Goal: Task Accomplishment & Management: Use online tool/utility

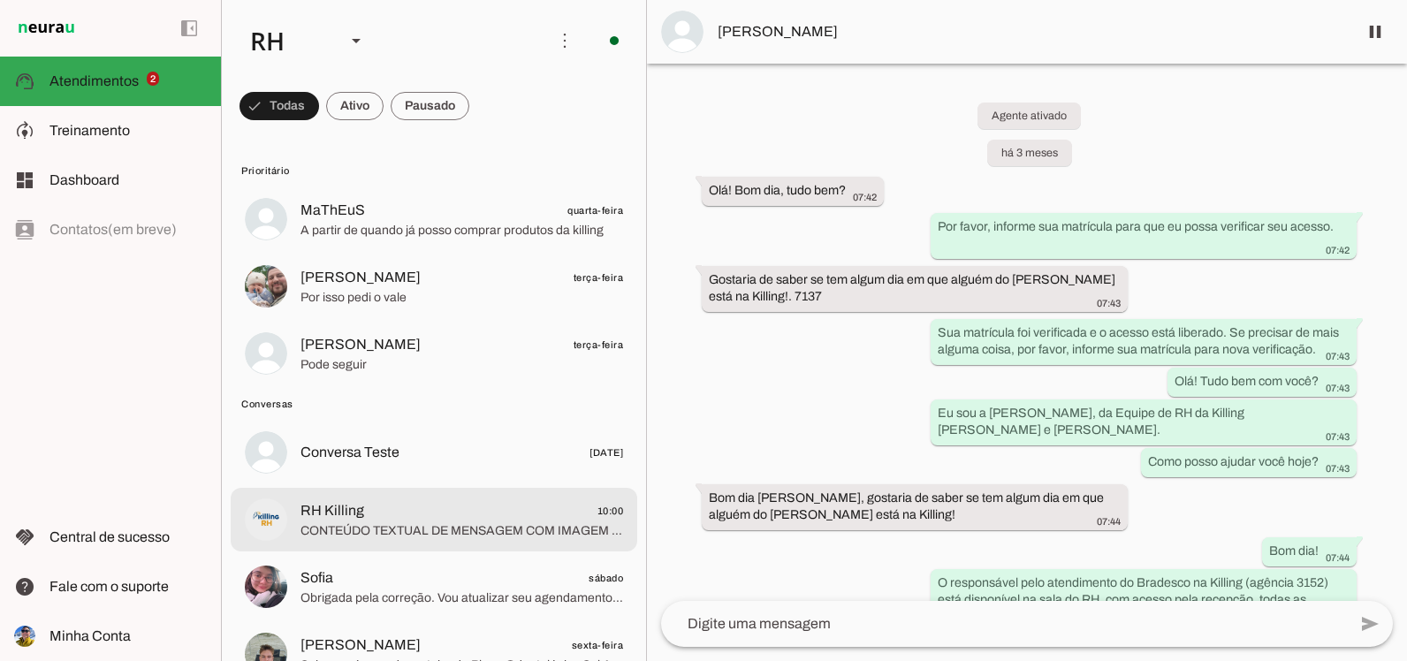
scroll to position [5101, 0]
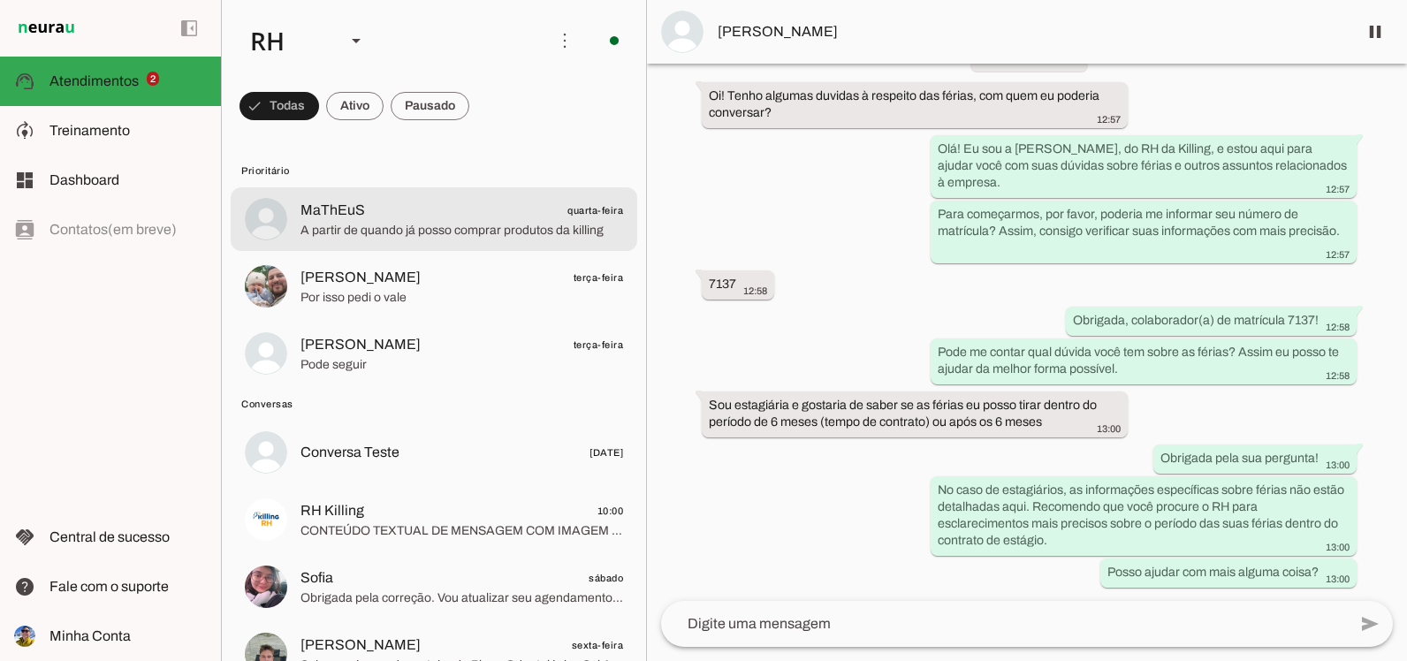
click at [513, 222] on span "A partir de quando já posso comprar produtos da killing" at bounding box center [461, 231] width 323 height 18
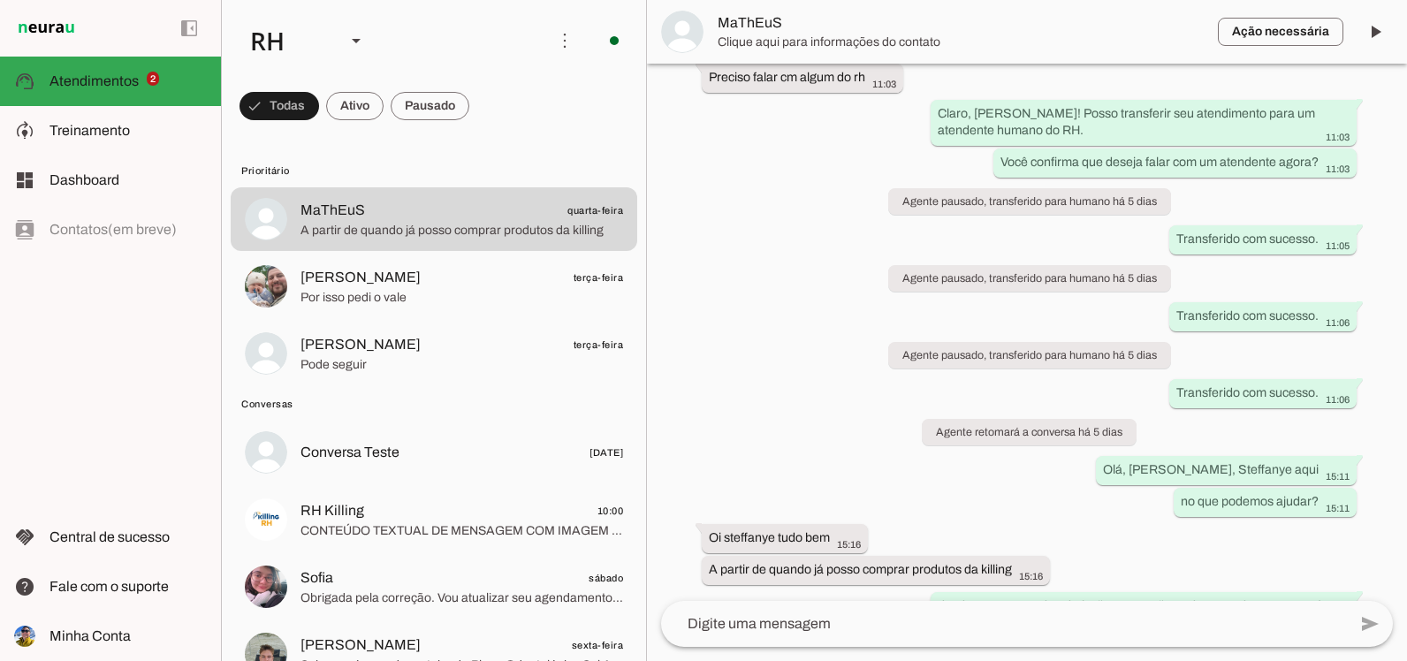
scroll to position [11503, 0]
click at [1380, 34] on span at bounding box center [1375, 32] width 42 height 42
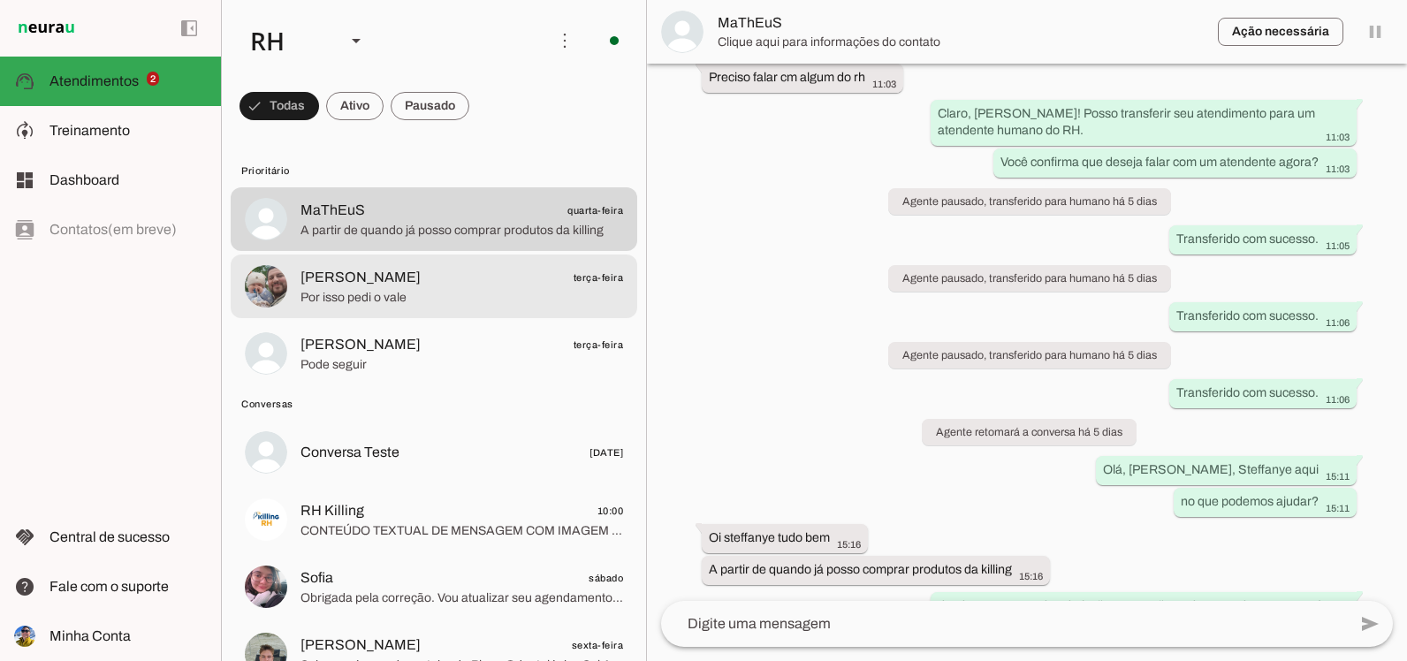
click at [404, 292] on span "Por isso pedi o vale" at bounding box center [461, 298] width 323 height 18
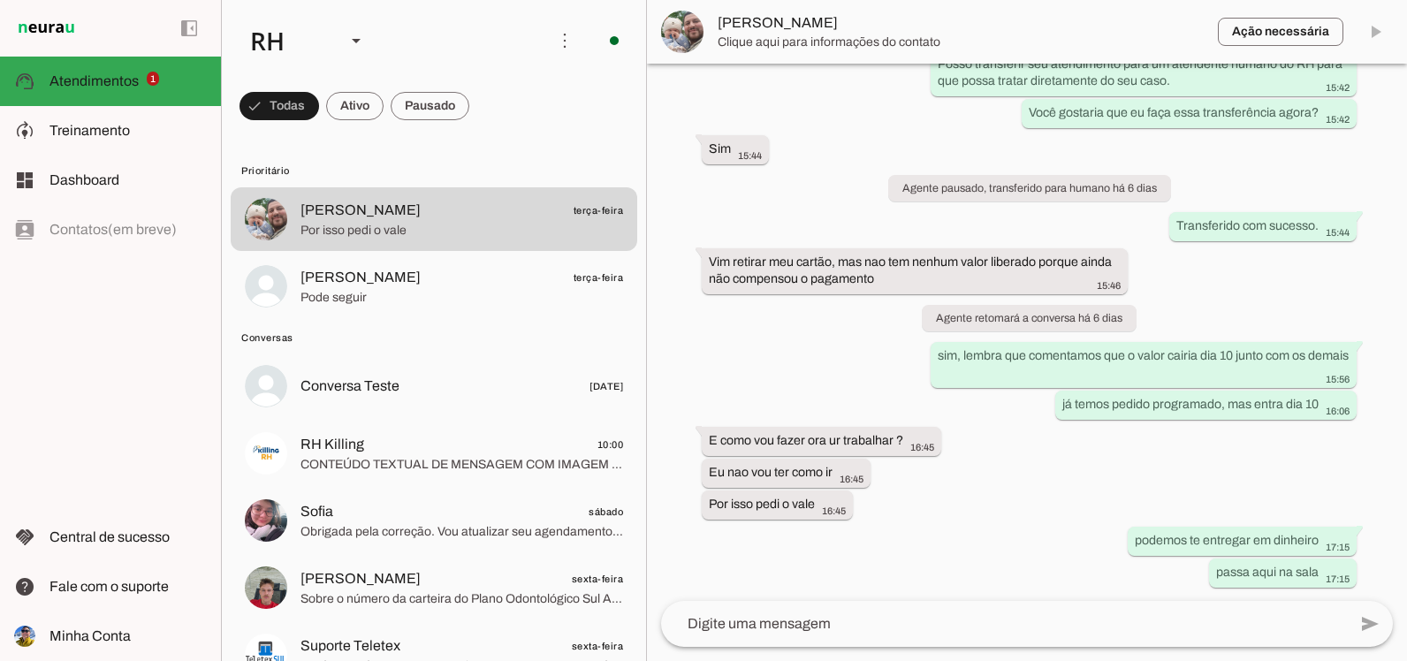
scroll to position [2363, 0]
click at [1375, 40] on span at bounding box center [1375, 32] width 42 height 42
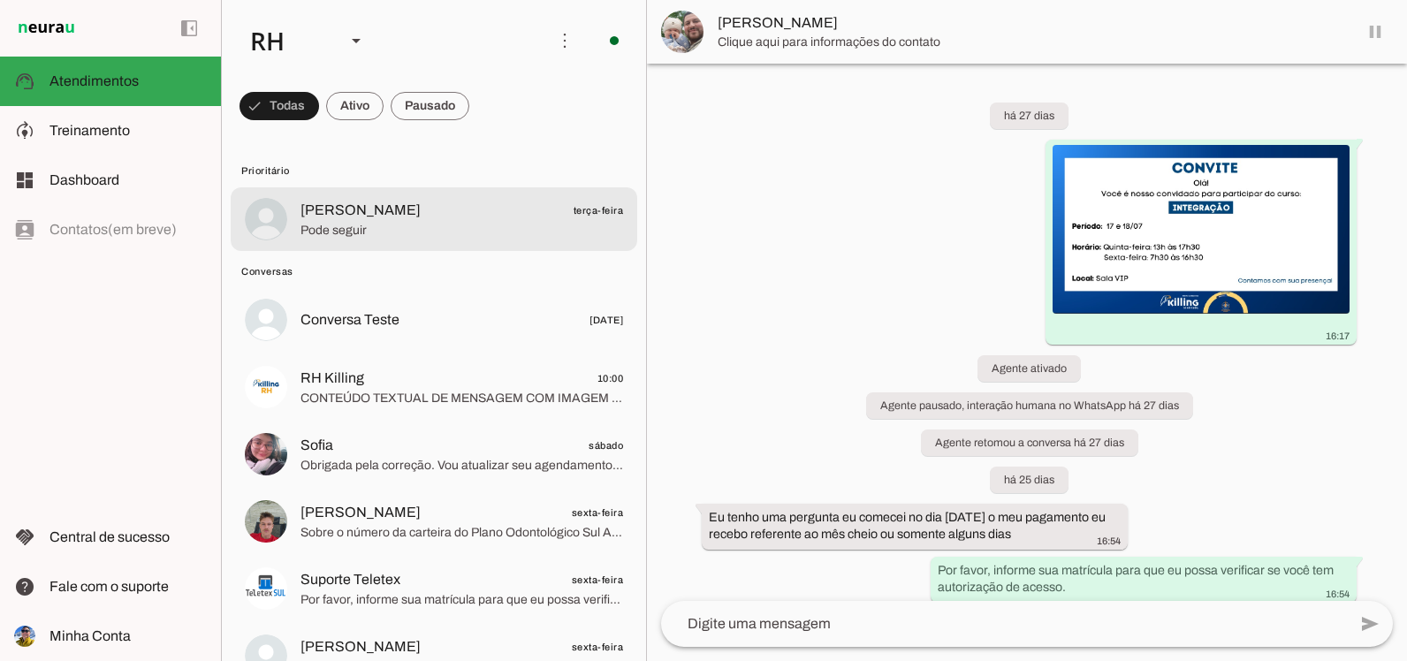
click at [357, 222] on span "Pode seguir" at bounding box center [461, 231] width 323 height 18
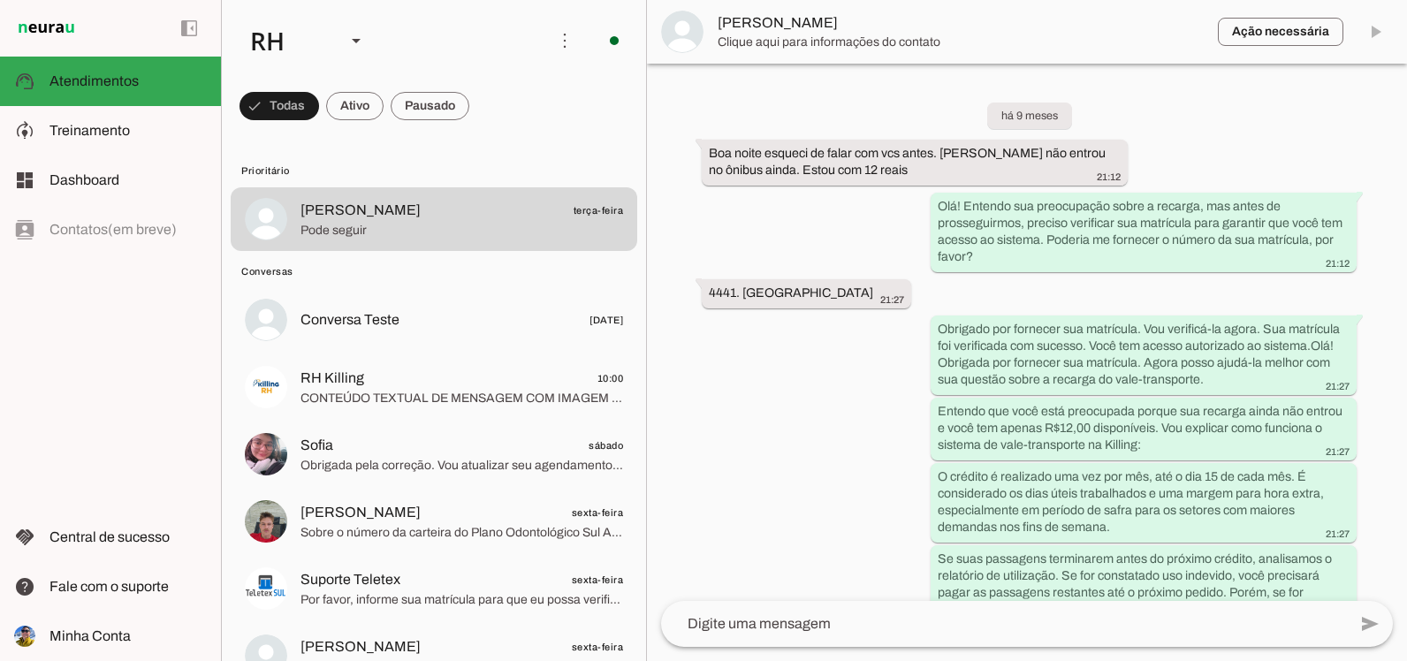
scroll to position [2930, 0]
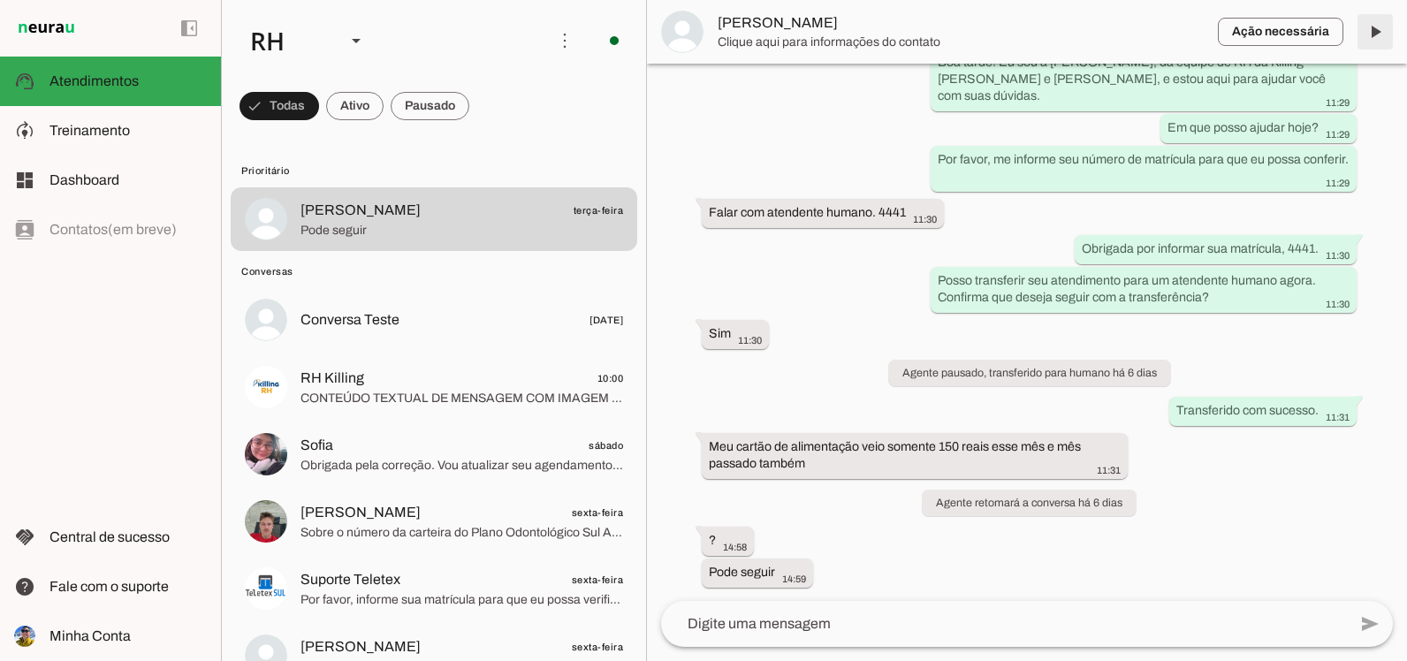
click at [1376, 34] on span at bounding box center [1375, 32] width 42 height 42
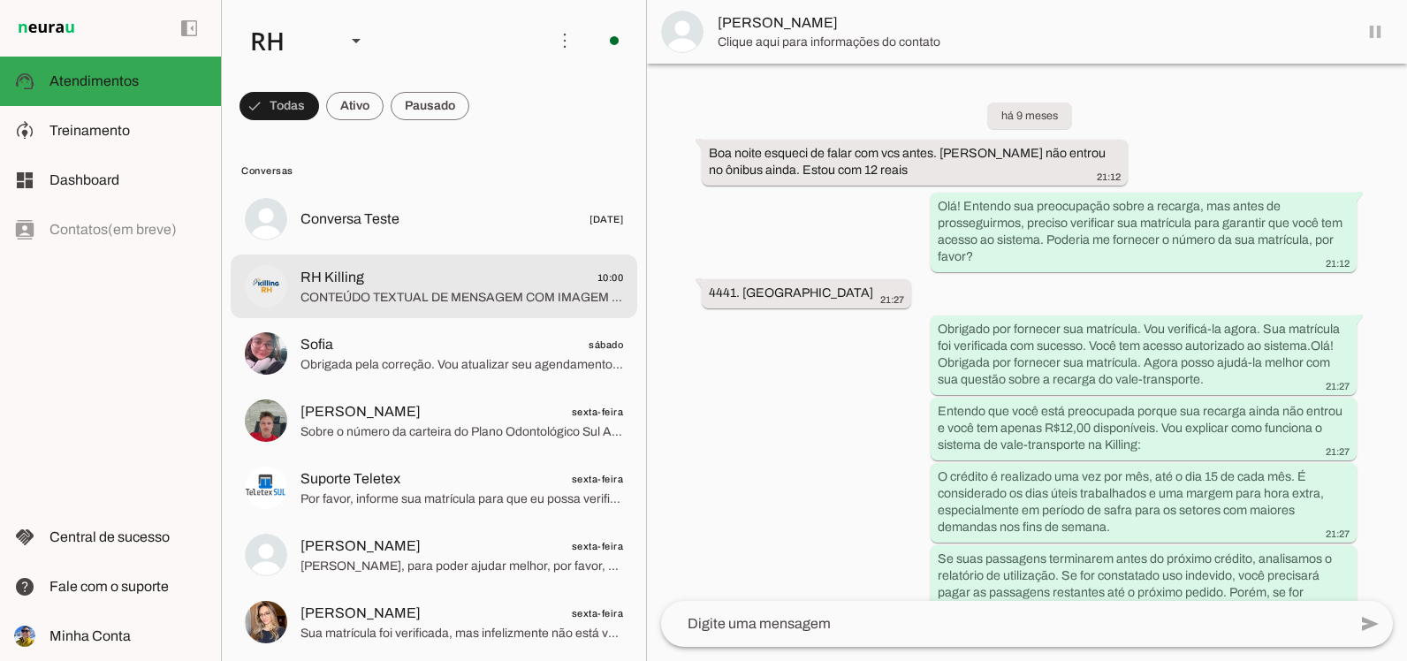
click at [393, 298] on span "CONTEÚDO TEXTUAL DE MENSAGEM COM IMAGEM (URL [URL][DOMAIN_NAME]) :" at bounding box center [461, 298] width 323 height 18
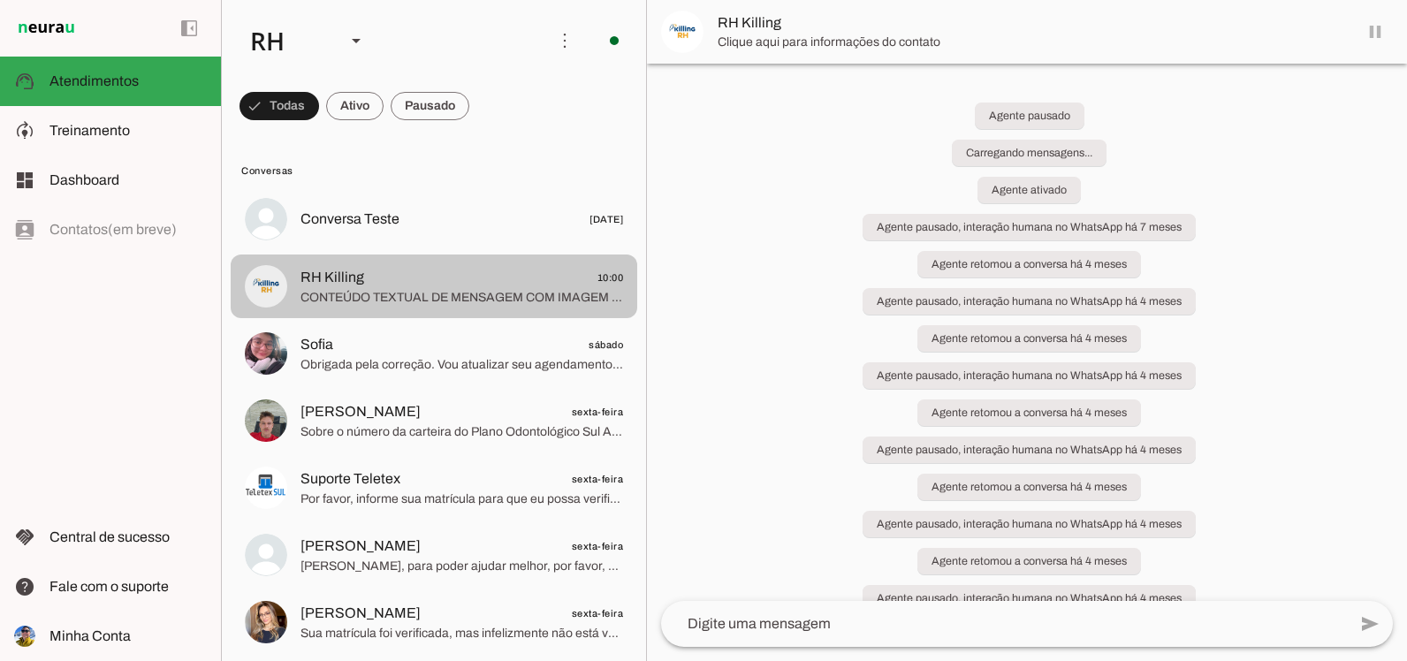
click at [406, 356] on span "Obrigada pela correção. Vou atualizar seu agendamento com o e-mail correto. Pri…" at bounding box center [461, 365] width 323 height 18
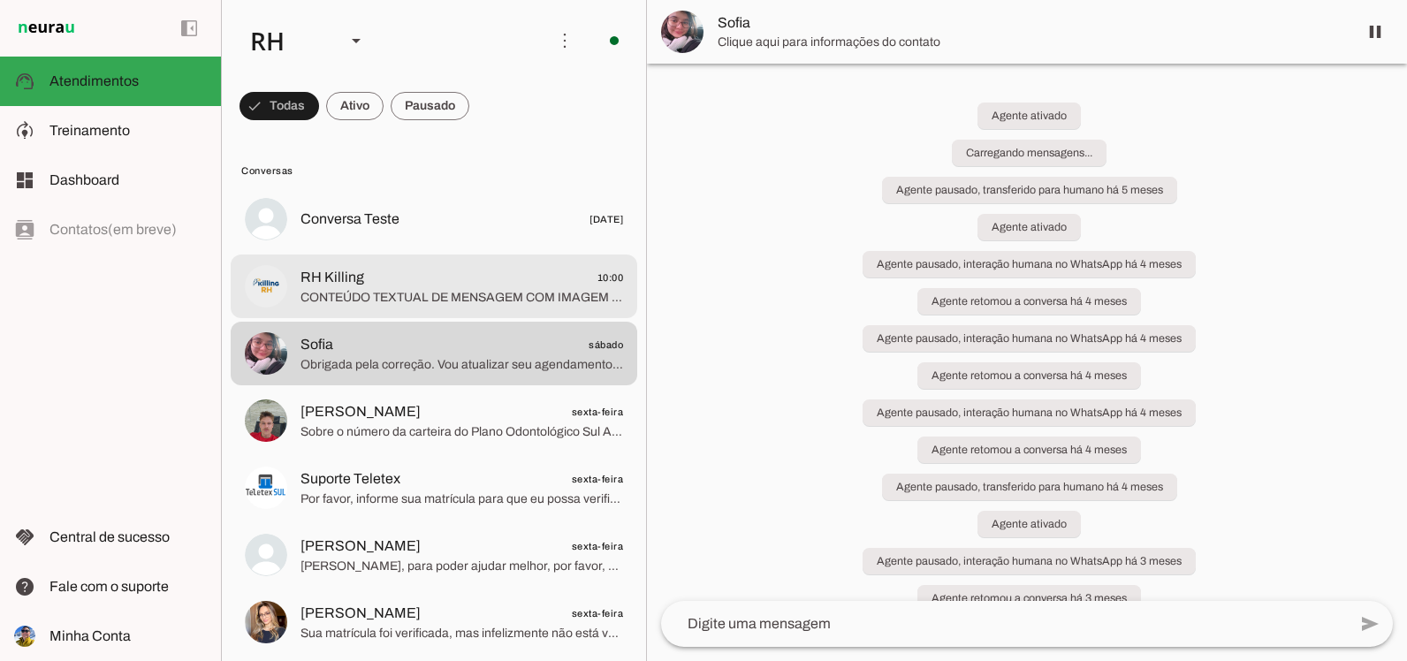
click at [404, 285] on span "RH Killing 10:00" at bounding box center [461, 278] width 323 height 22
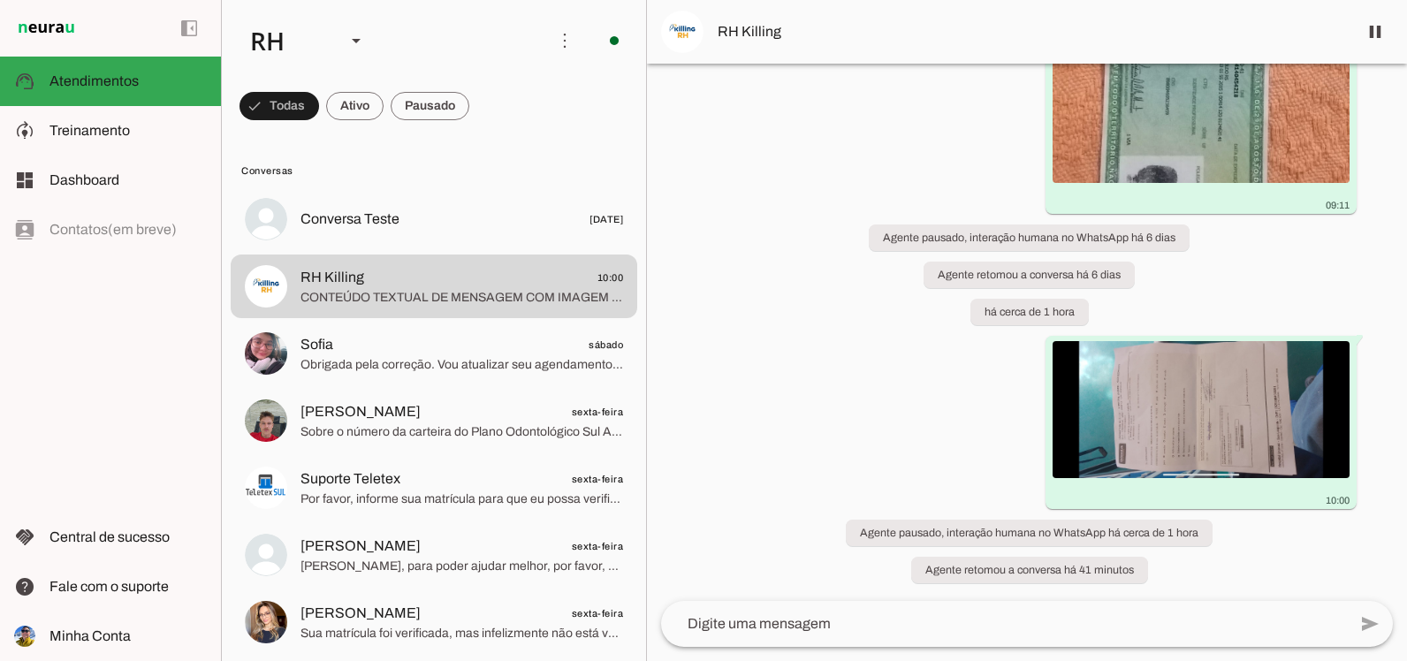
scroll to position [152421, 0]
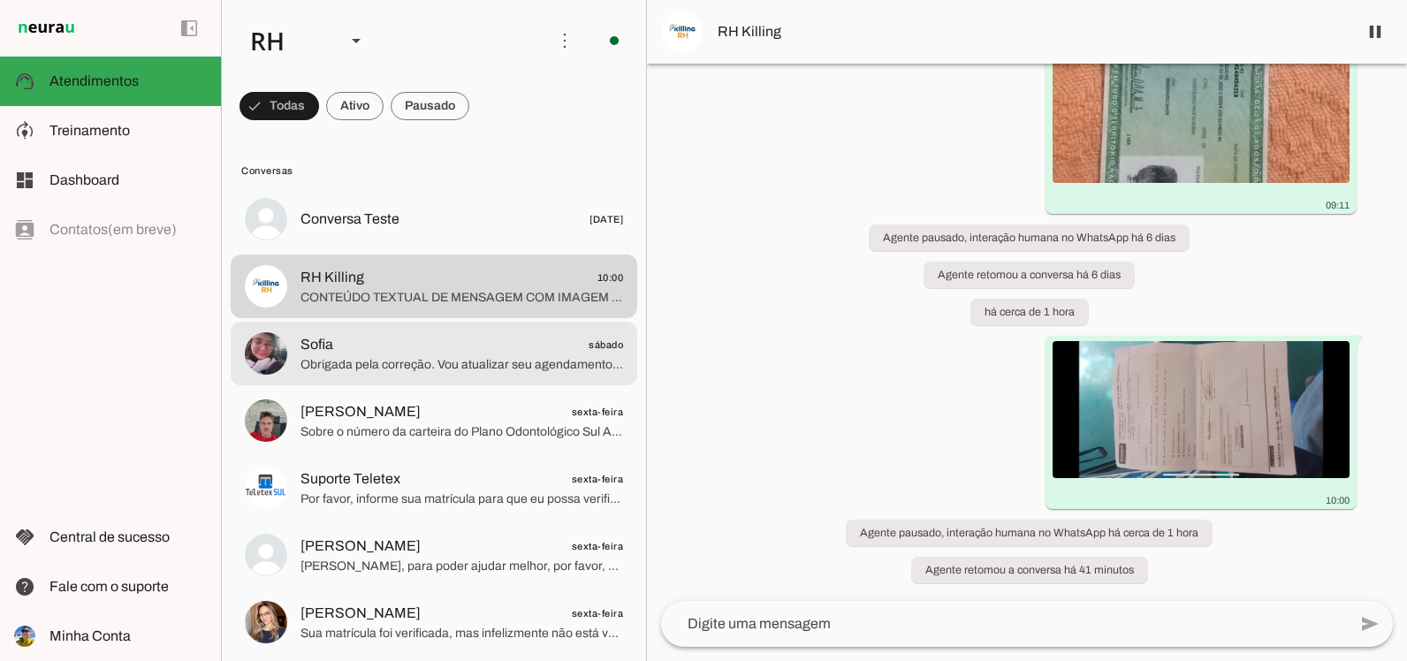
click at [409, 354] on span "Sofia sábado" at bounding box center [461, 345] width 323 height 22
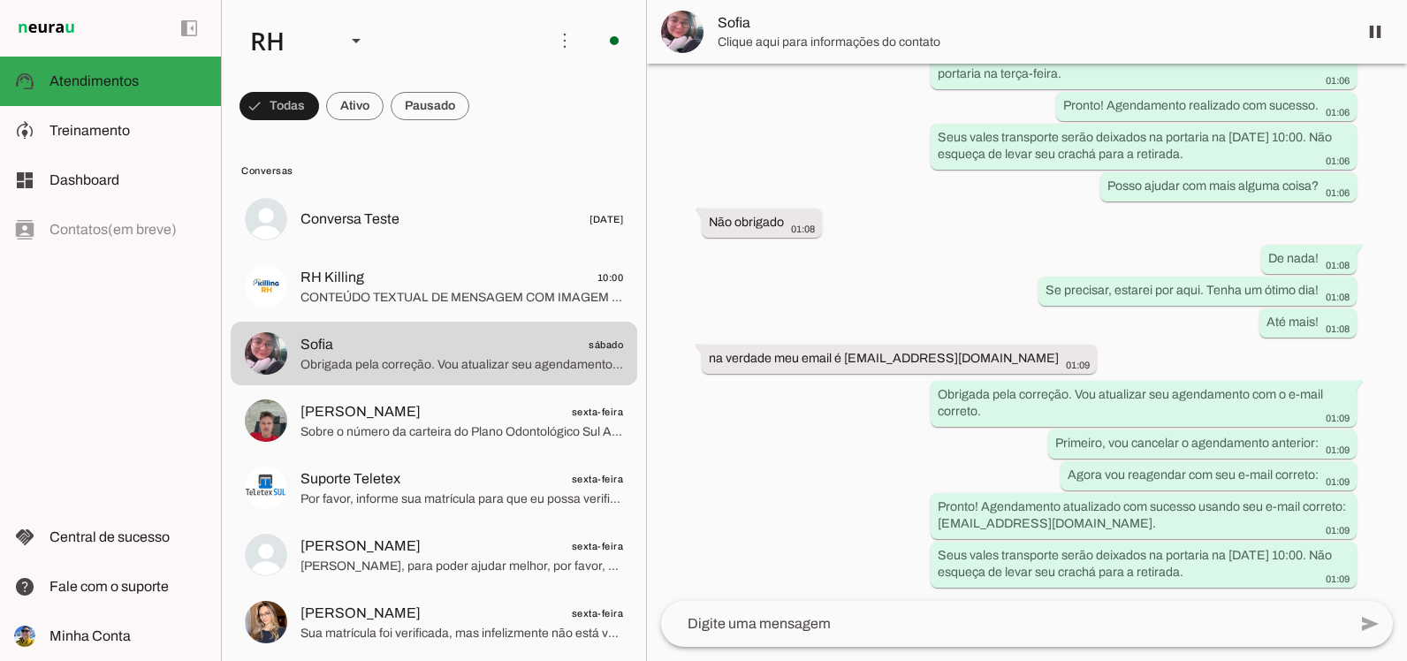
scroll to position [13500, 0]
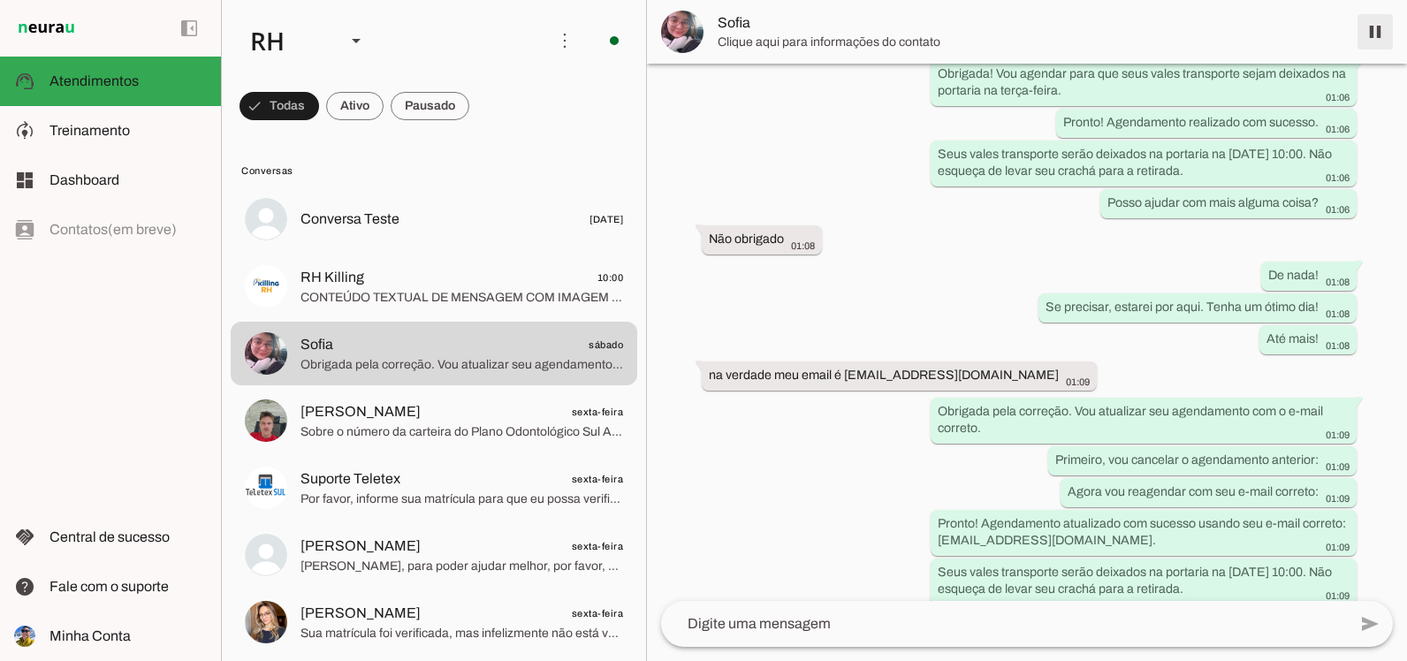
click at [1383, 34] on span at bounding box center [1375, 32] width 42 height 42
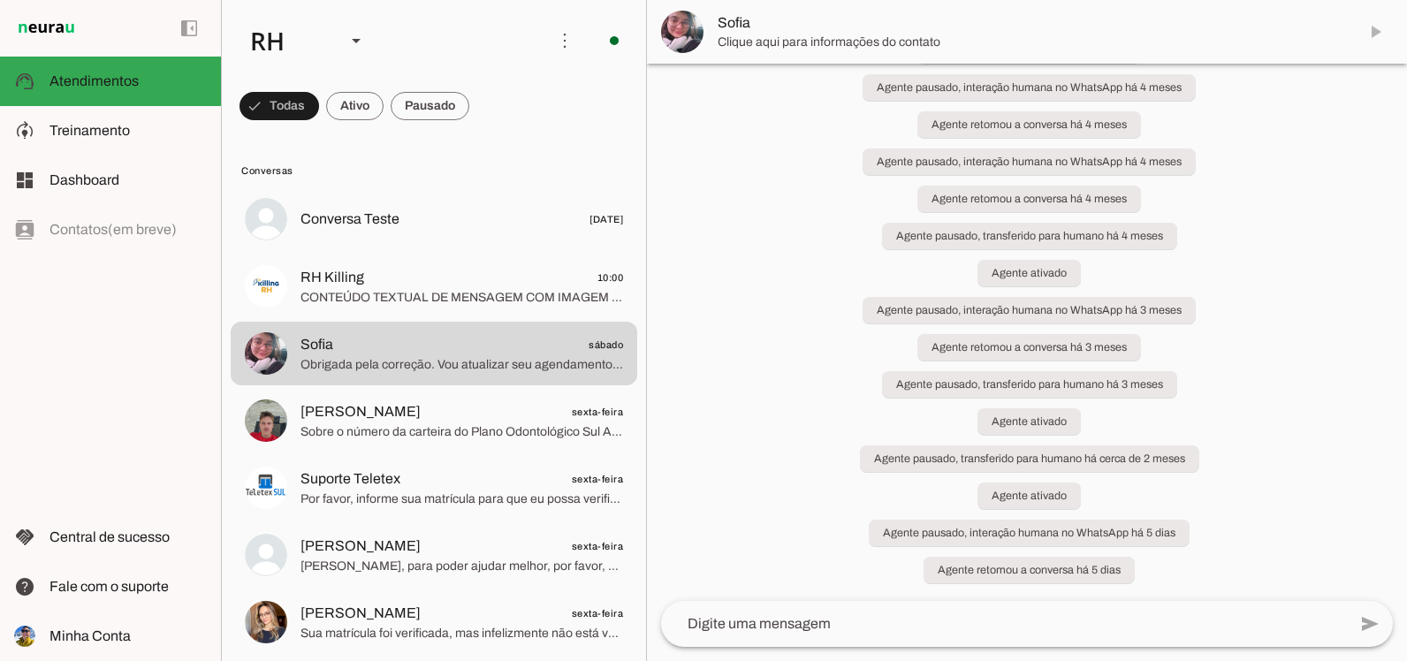
click at [888, 615] on textarea at bounding box center [1004, 623] width 686 height 21
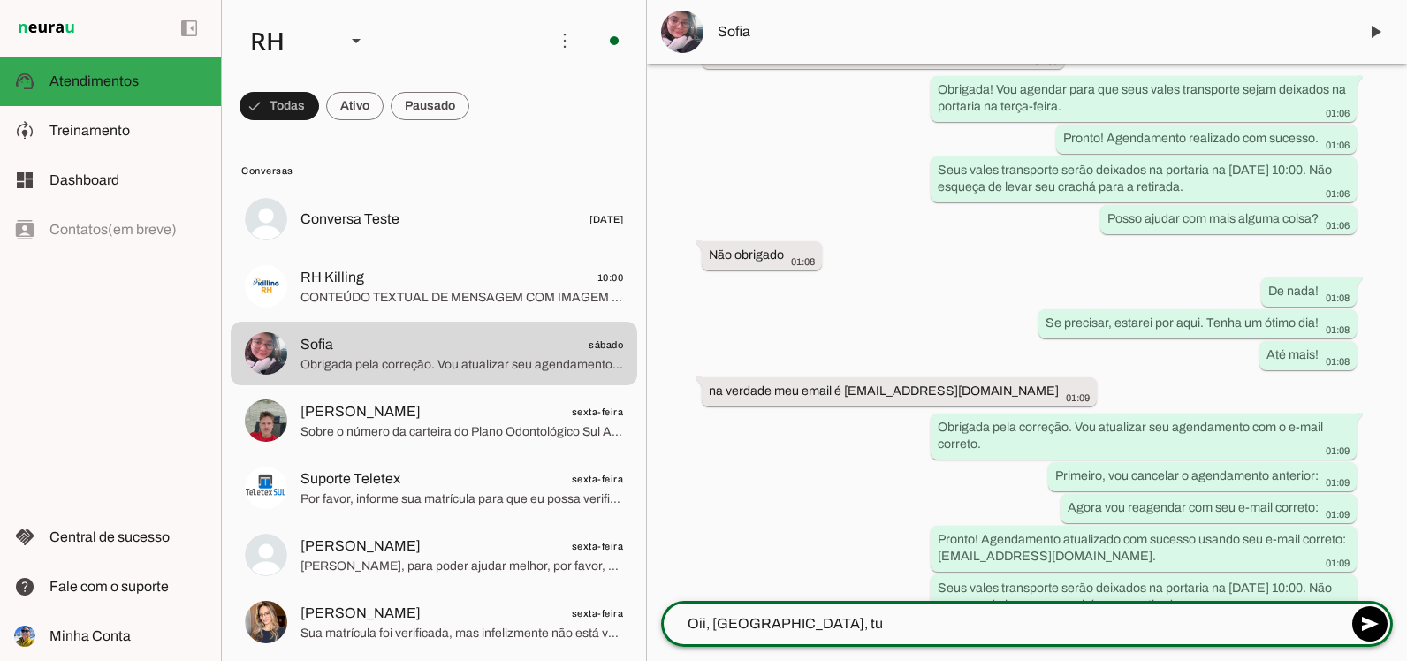
scroll to position [13579, 0]
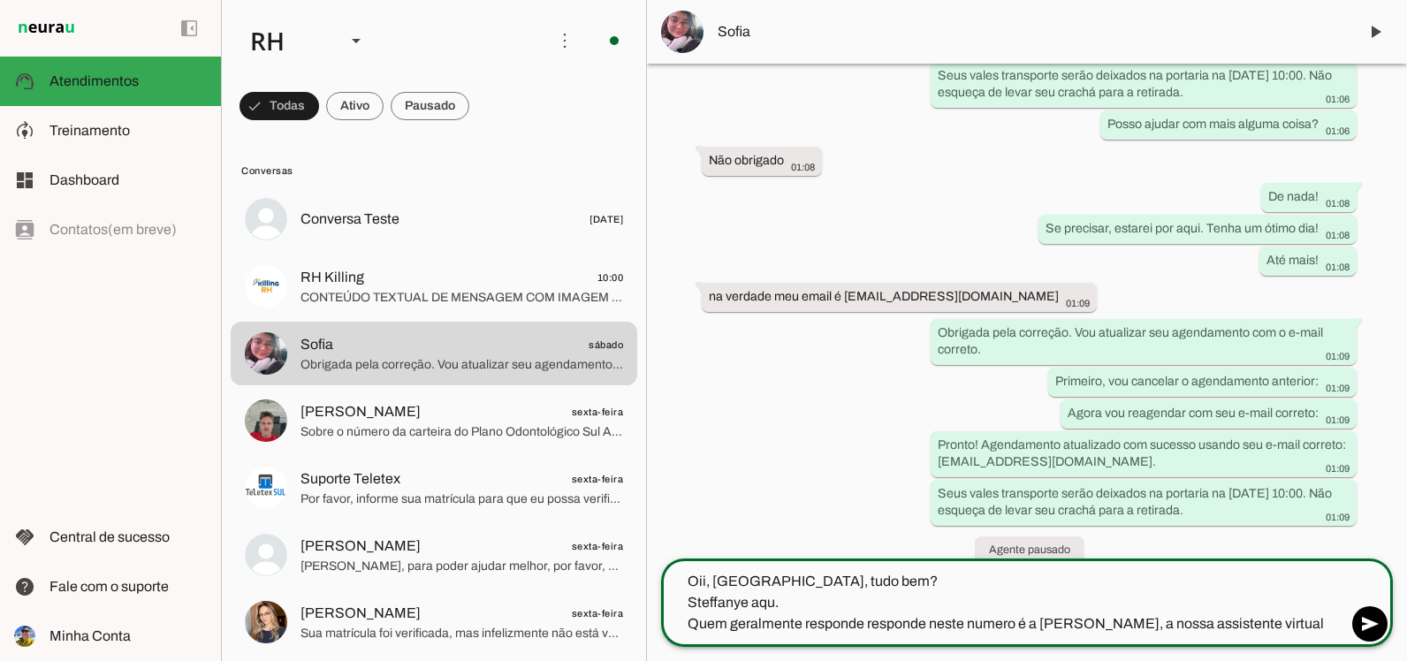
click at [997, 622] on textarea "Oii, [GEOGRAPHIC_DATA], tudo bem? Steffanye aqu. Quem geralmente responde respo…" at bounding box center [1004, 603] width 686 height 64
type textarea "Oii, [GEOGRAPHIC_DATA], tudo bem? Steffanye aqu. Quem geralmente responde respo…"
type md-outlined-text-field "Oii, [GEOGRAPHIC_DATA], tudo bem? Steffanye aqu. Quem geralmente responde respo…"
click at [1236, 635] on div "Oii, [GEOGRAPHIC_DATA], tudo bem? Steffanye aqu. Quem geralmente responde respo…" at bounding box center [1004, 603] width 686 height 88
click at [1254, 622] on textarea "Oii, [GEOGRAPHIC_DATA], tudo bem? Steffanye aqu. Quem geralmente responde respo…" at bounding box center [1004, 603] width 686 height 64
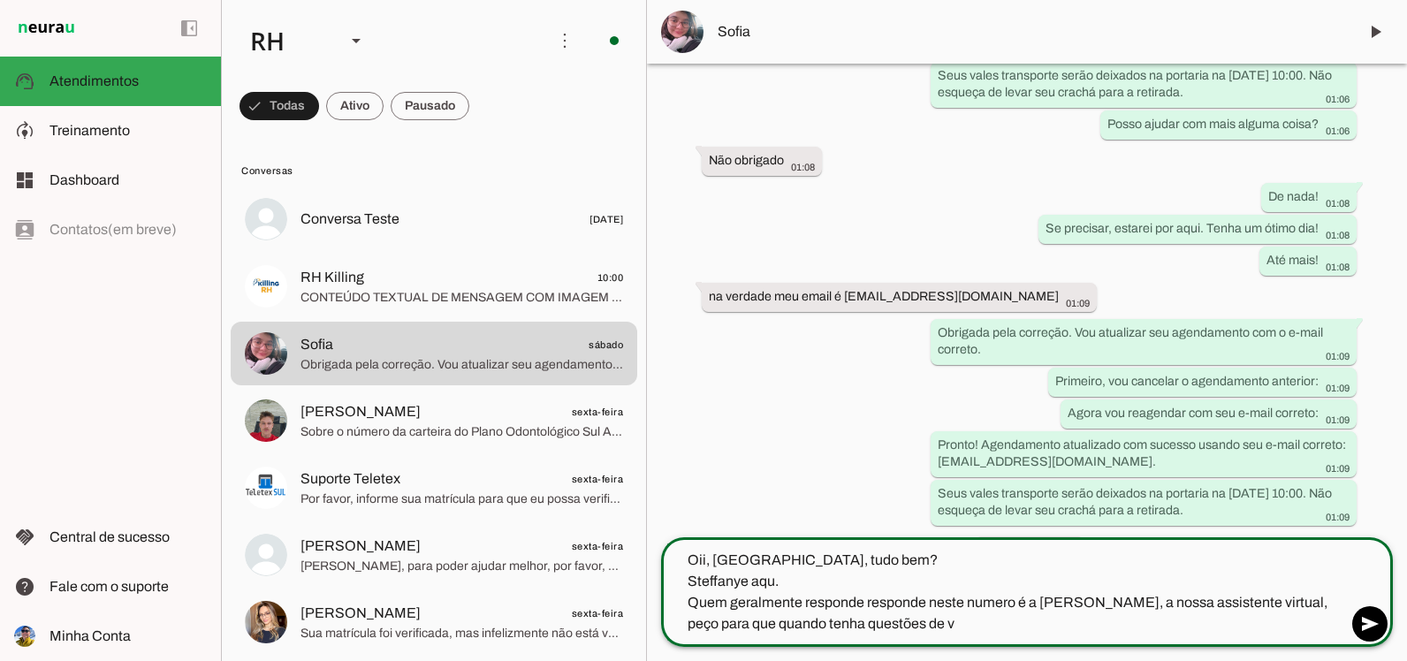
type textarea "Oii, [GEOGRAPHIC_DATA], tudo bem? Steffanye aqu. Quem geralmente responde respo…"
type md-outlined-text-field "Oii, [GEOGRAPHIC_DATA], tudo bem? Steffanye aqu. Quem geralmente responde respo…"
type textarea "Oii, [GEOGRAPHIC_DATA], tudo bem? Steffanye aqu. Quem geralmente responde respo…"
type md-outlined-text-field "Oii, [GEOGRAPHIC_DATA], tudo bem? Steffanye aqu. Quem geralmente responde respo…"
click at [977, 346] on div "Agente ativado há 5 meses [PERSON_NAME], boa tarde 19:02 Para prosseguir, por f…" at bounding box center [1027, 301] width 760 height 474
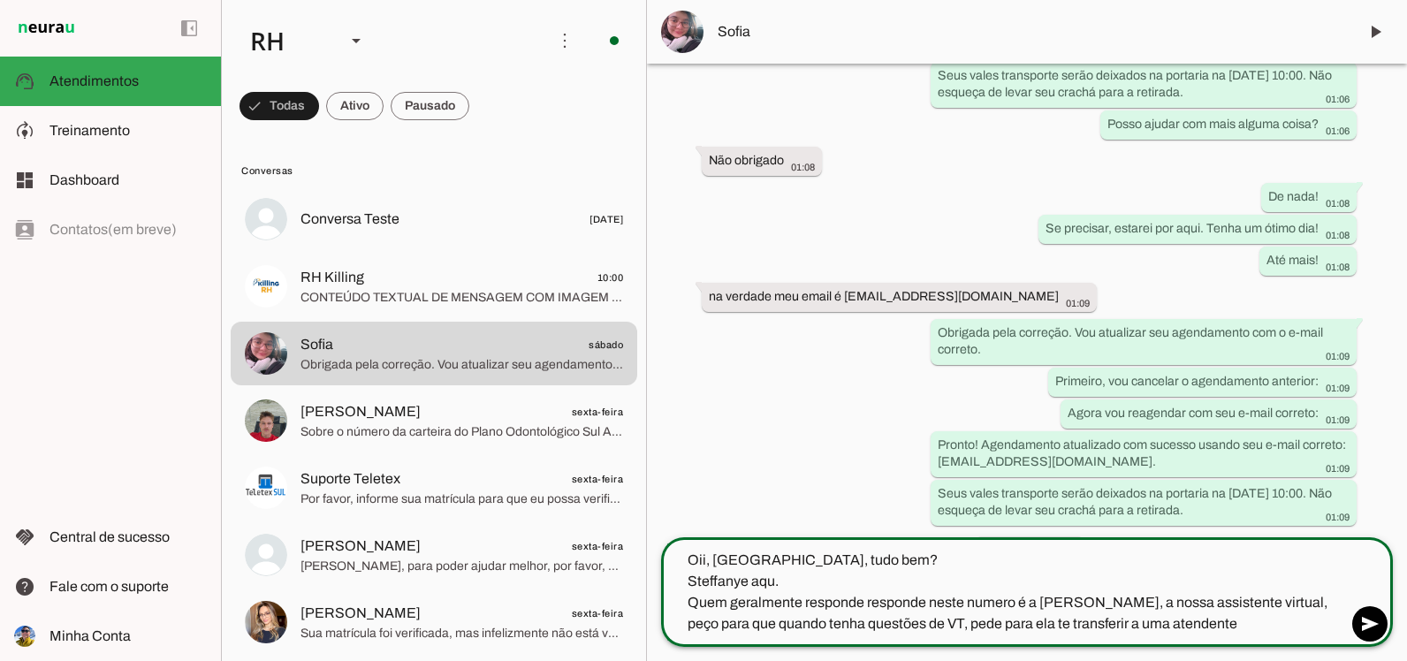
click at [676, 478] on div "Agente ativado há 5 meses [PERSON_NAME], boa tarde 19:02 Para prosseguir, por f…" at bounding box center [1027, 301] width 760 height 474
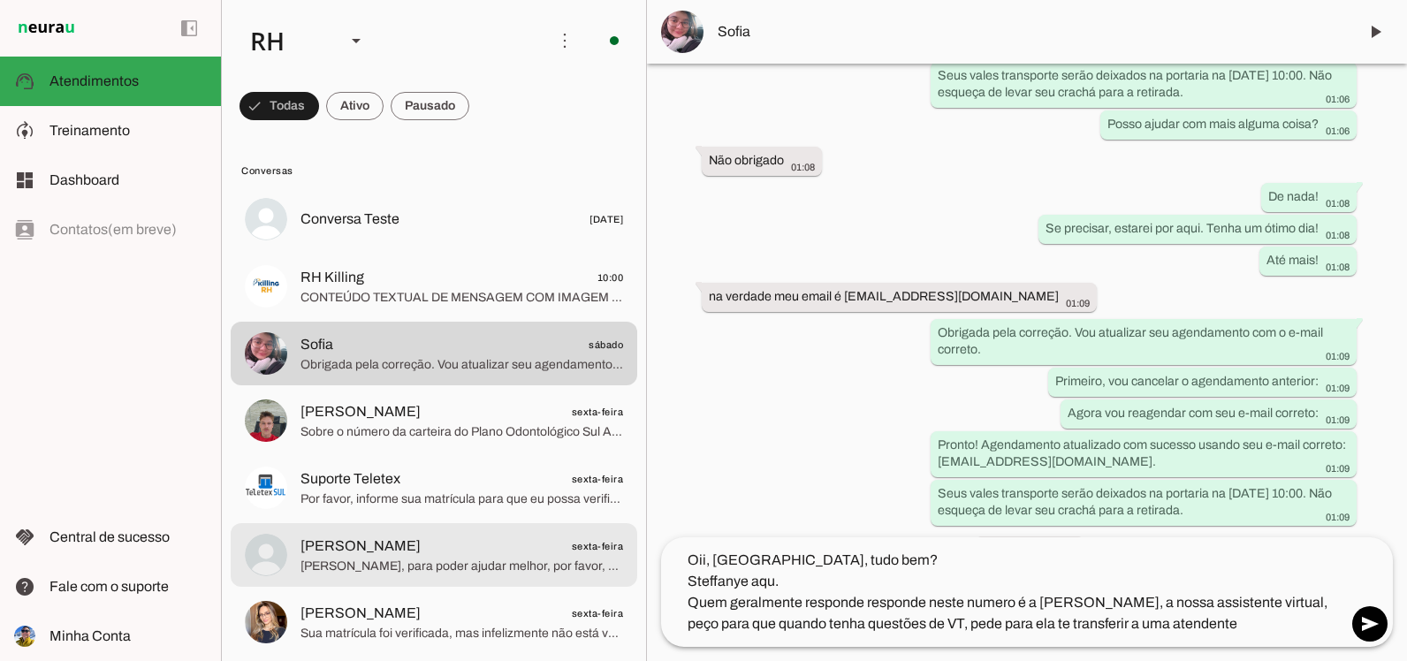
drag, startPoint x: 674, startPoint y: 477, endPoint x: 620, endPoint y: 532, distance: 76.9
click at [620, 251] on md-item "[PERSON_NAME] sexta-feira [PERSON_NAME], para poder ajudar melhor, por favor, p…" at bounding box center [434, 219] width 407 height 64
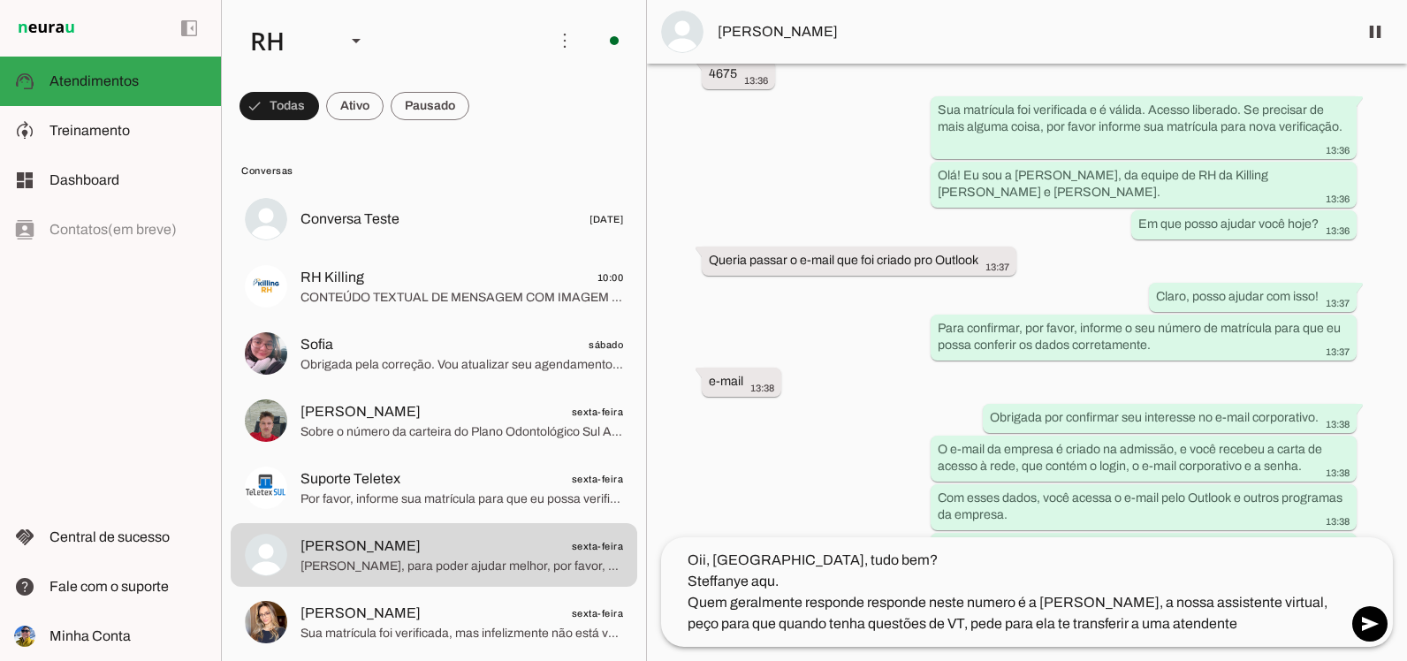
scroll to position [683, 0]
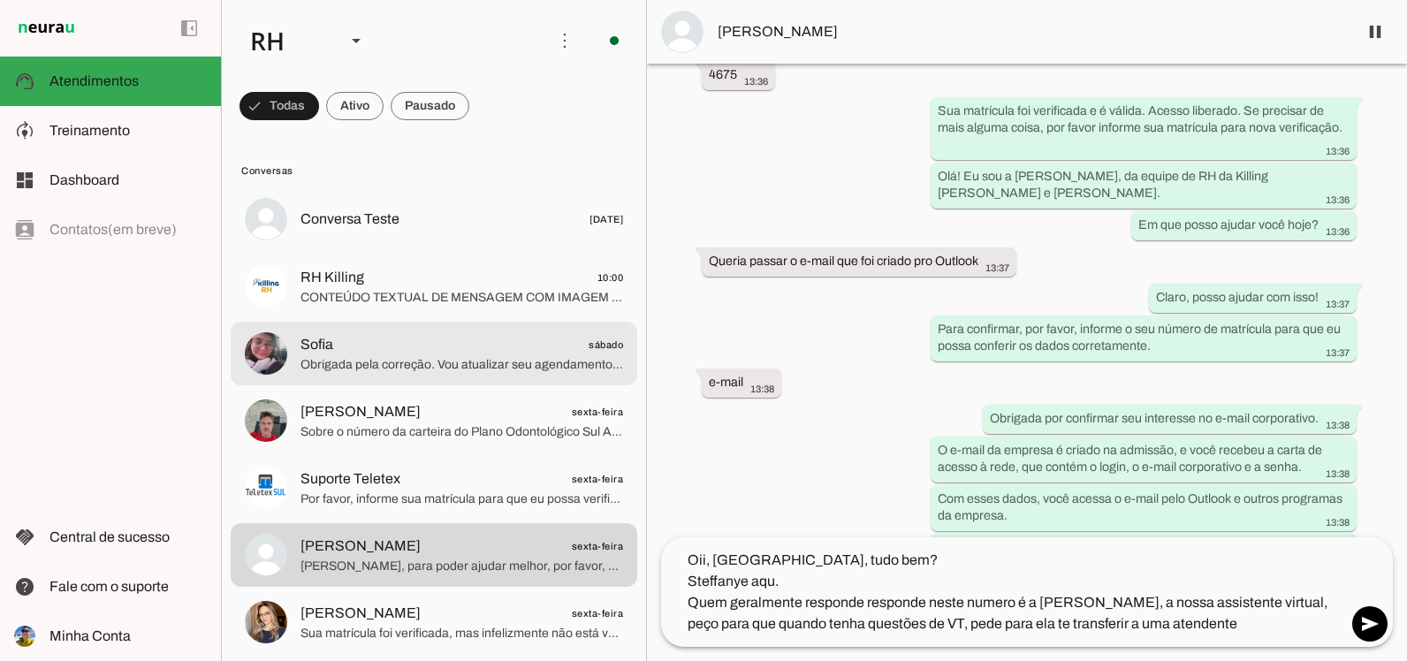
click at [400, 251] on md-item "Sofia sábado Obrigada pela correção. Vou atualizar seu agendamento com o e-mail…" at bounding box center [434, 219] width 407 height 64
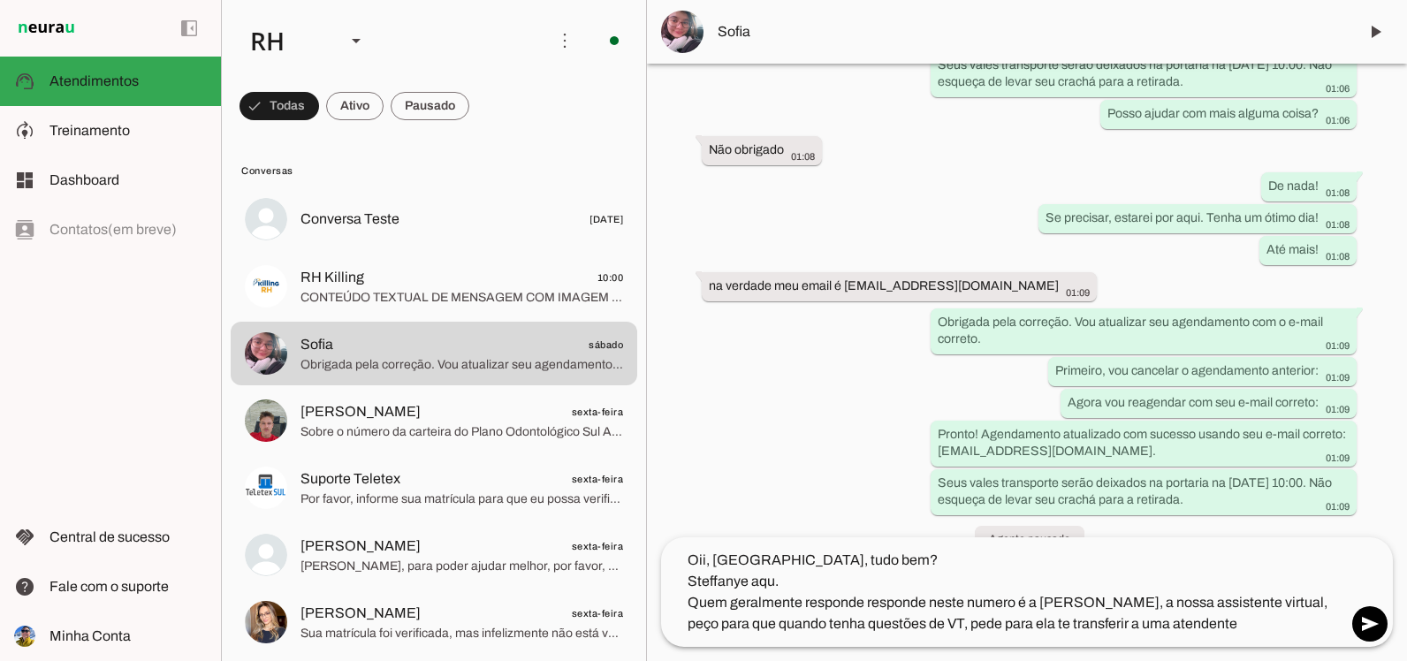
scroll to position [13643, 0]
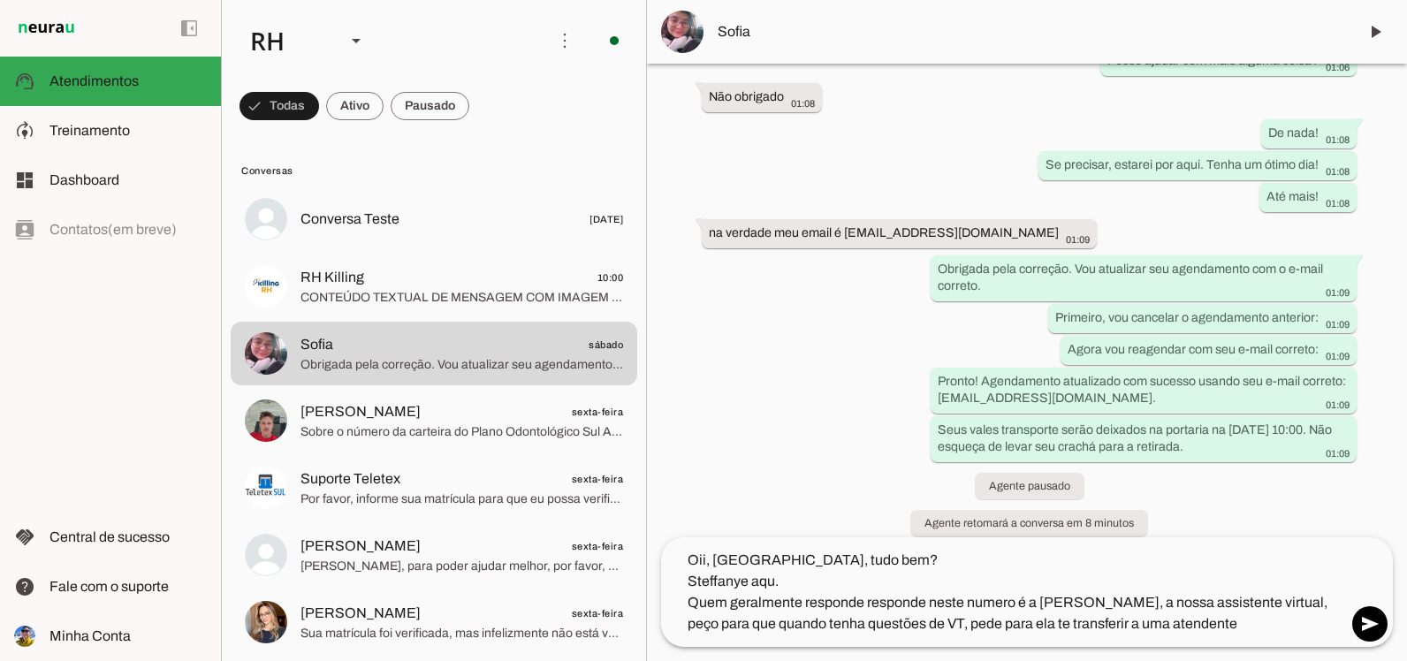
click at [1182, 626] on textarea "Oii, [GEOGRAPHIC_DATA], tudo bem? Steffanye aqu. Quem geralmente responde respo…" at bounding box center [1004, 592] width 686 height 85
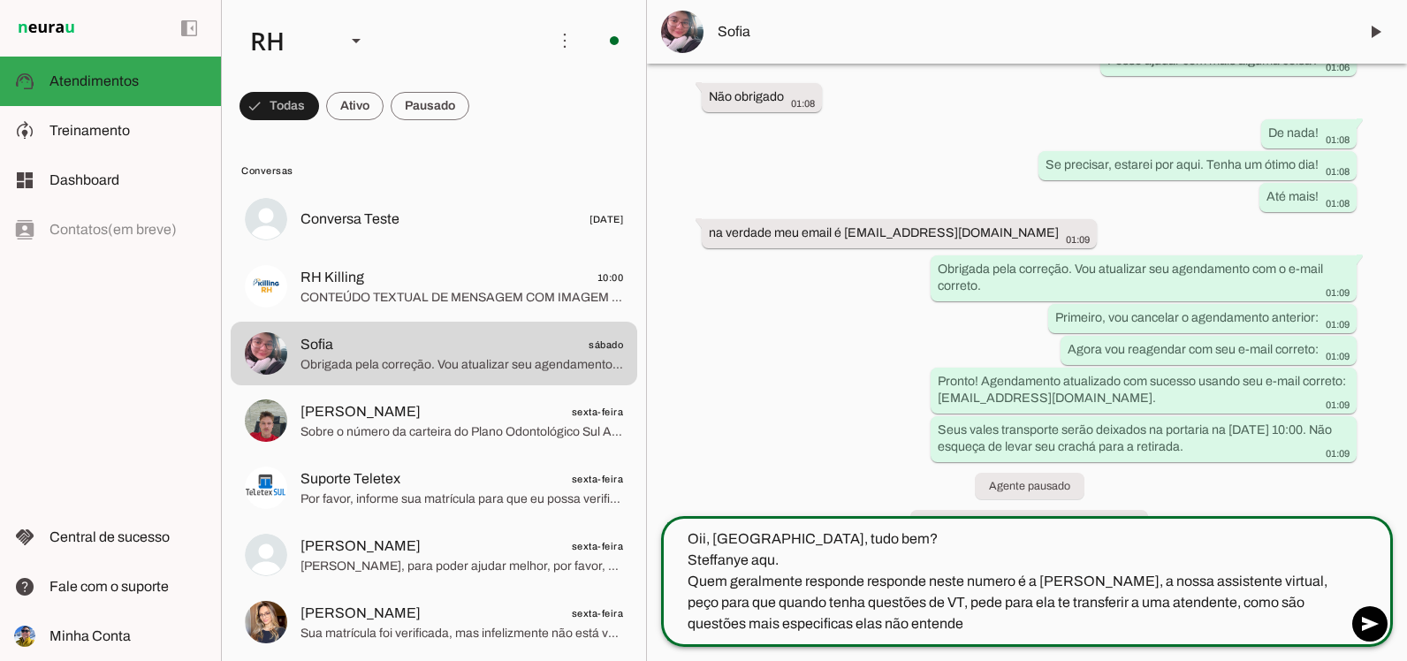
click at [772, 558] on textarea "Oii, [GEOGRAPHIC_DATA], tudo bem? Steffanye aqu. Quem geralmente responde respo…" at bounding box center [1004, 581] width 686 height 106
click at [762, 627] on textarea "Oii, [GEOGRAPHIC_DATA], tudo bem? Steffanye aqui. Quem geralmente responde resp…" at bounding box center [1004, 581] width 686 height 106
type textarea "Oii, [GEOGRAPHIC_DATA], tudo bem? Steffanye aqui. Quem geralmente responde resp…"
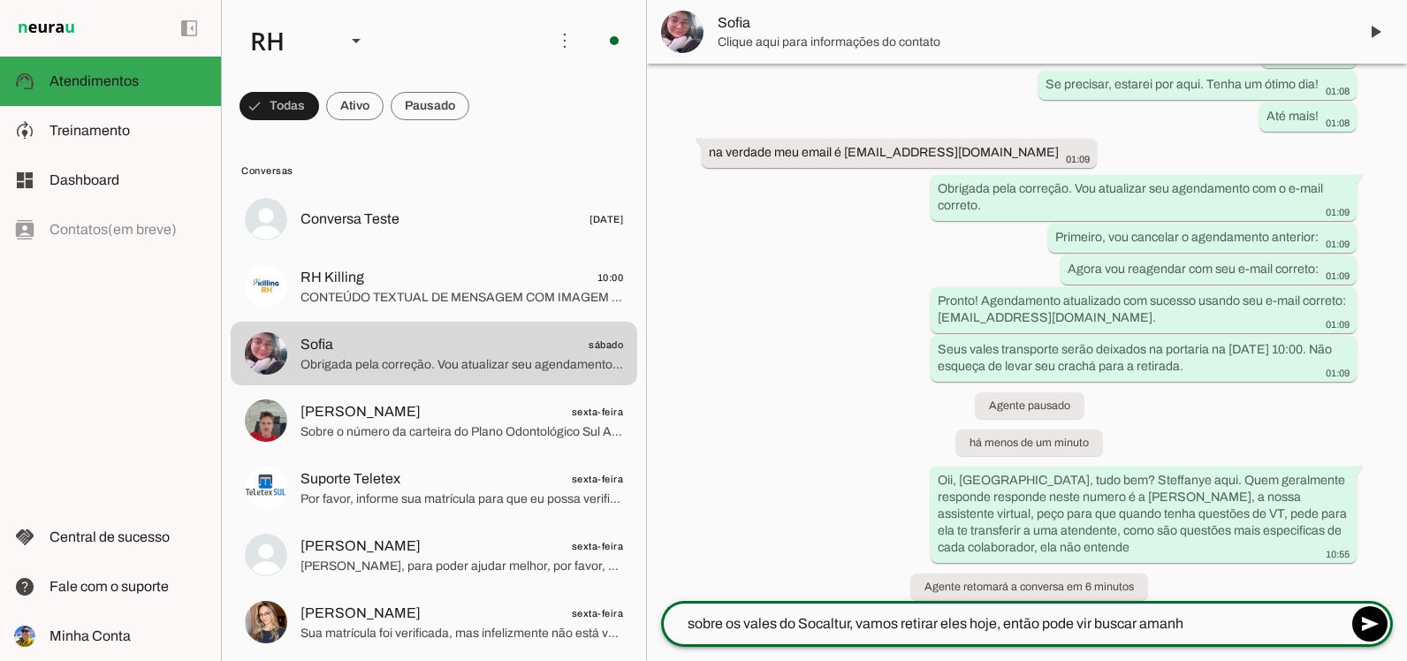
scroll to position [13723, 0]
type textarea "sobre os vales do Socaltur, vamos retirar eles hoje, então pode vir buscar aman…"
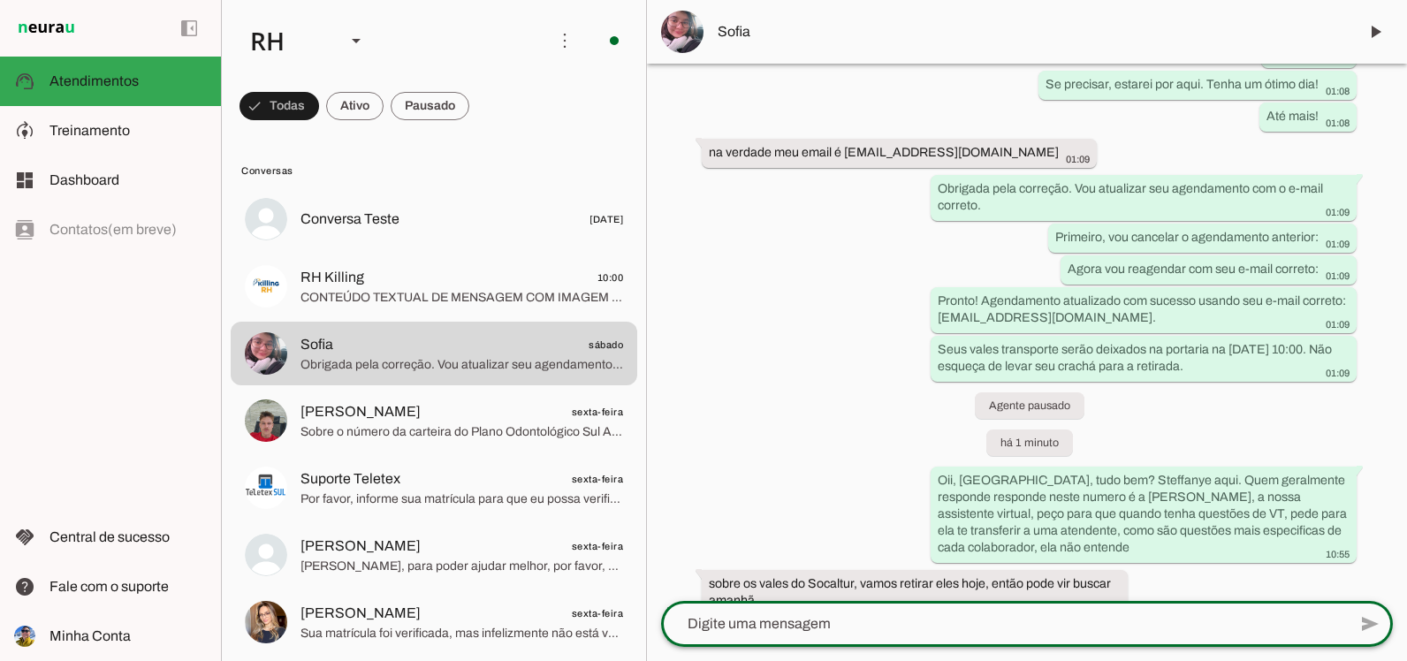
scroll to position [13776, 0]
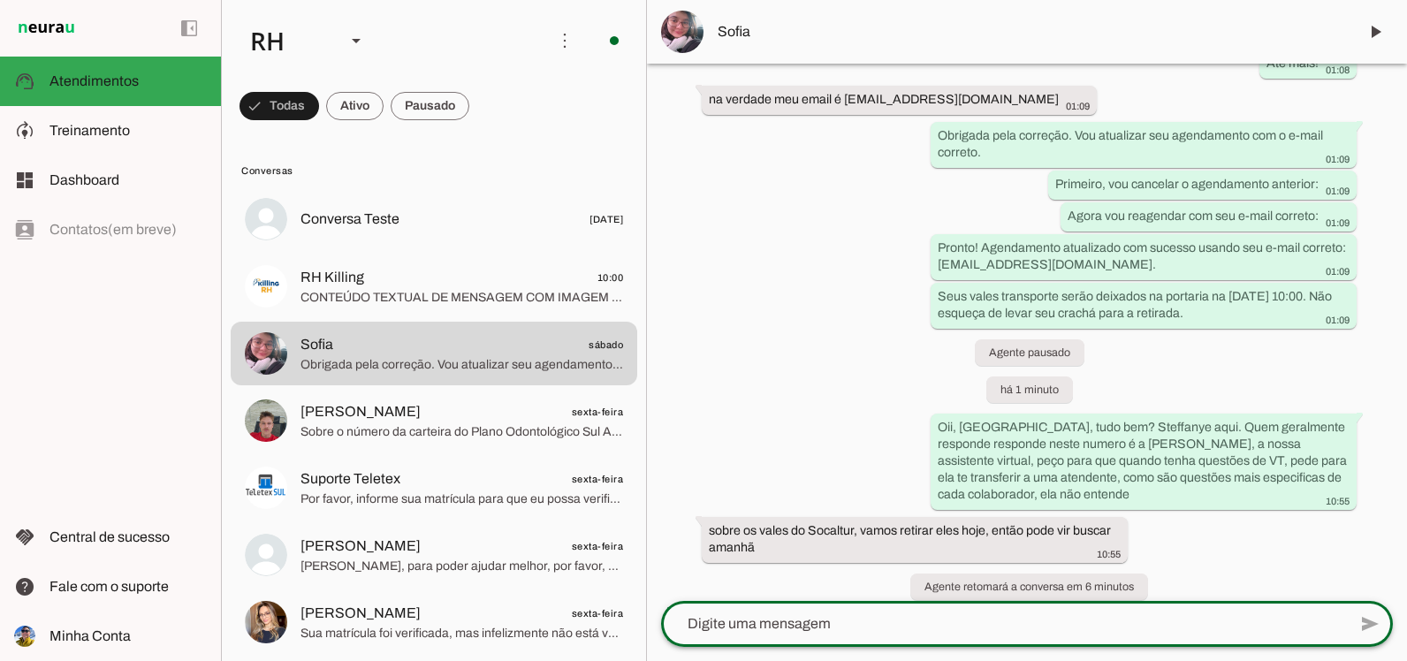
click at [811, 630] on textarea at bounding box center [1004, 623] width 686 height 21
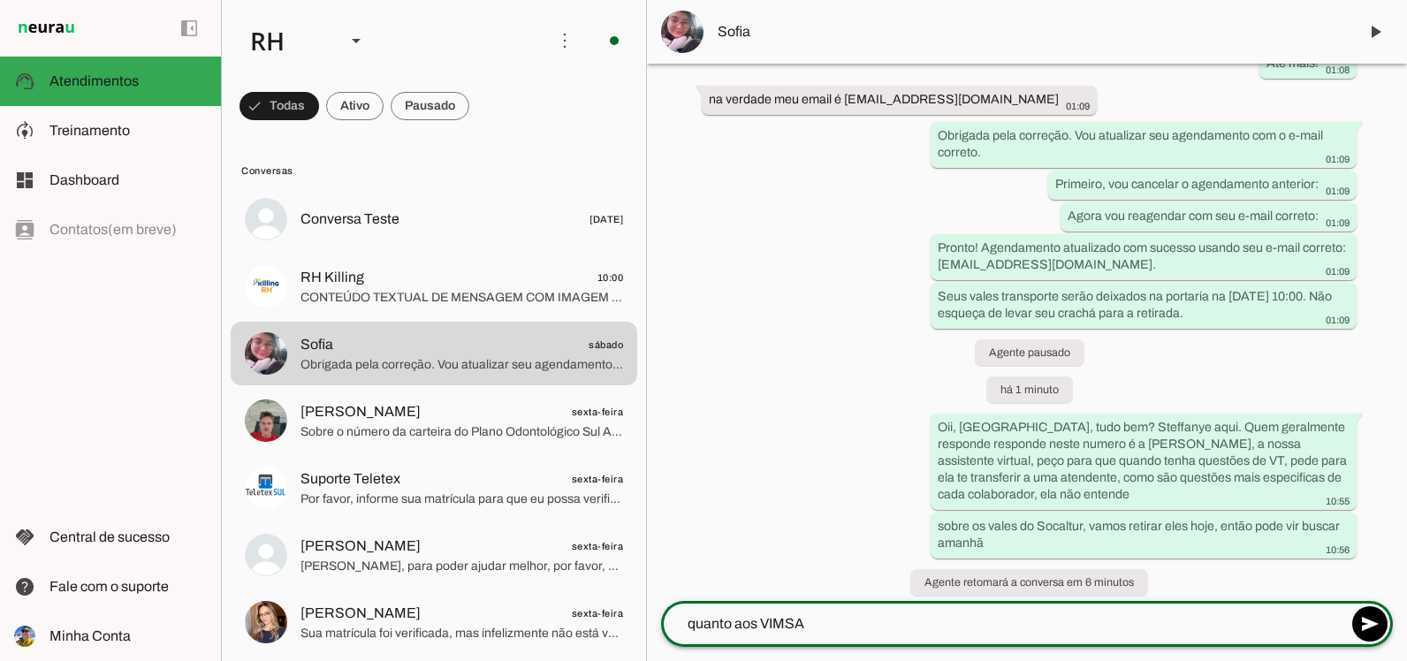
scroll to position [13772, 0]
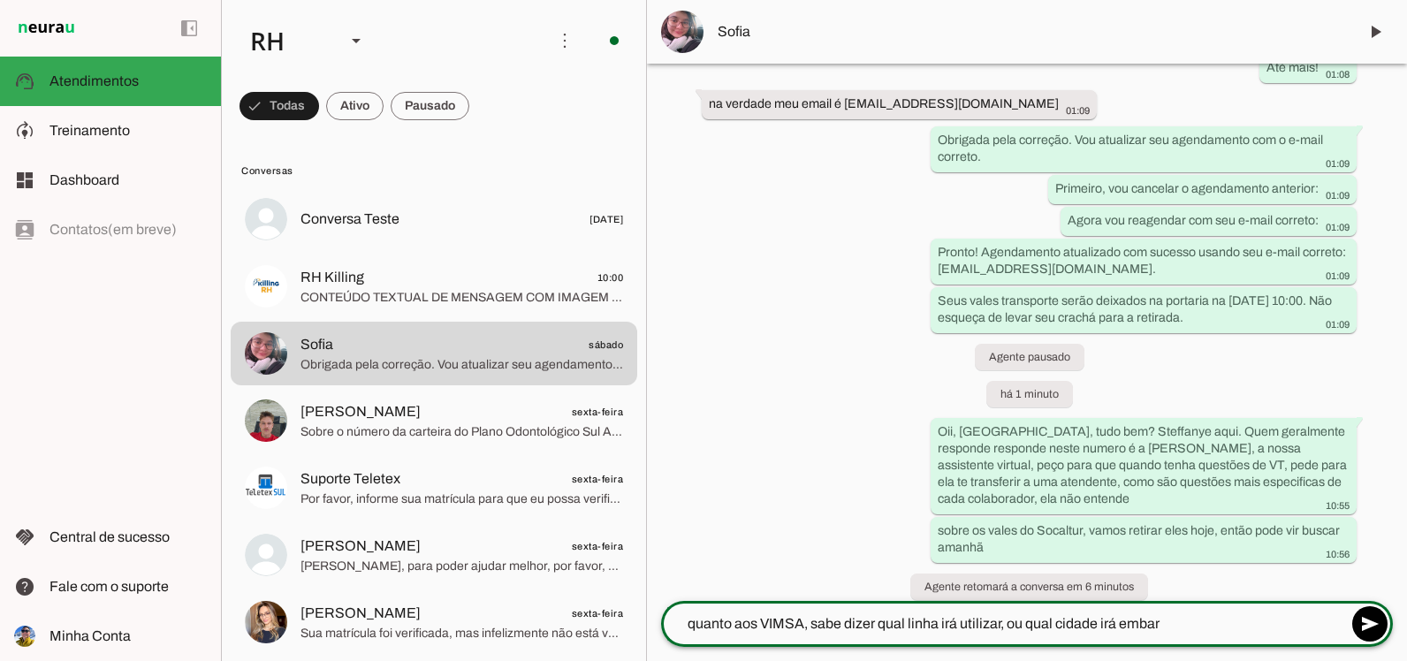
type textarea "quanto aos VIMSA, sabe dizer qual linha irá utilizar, ou qual cidade irá embarq"
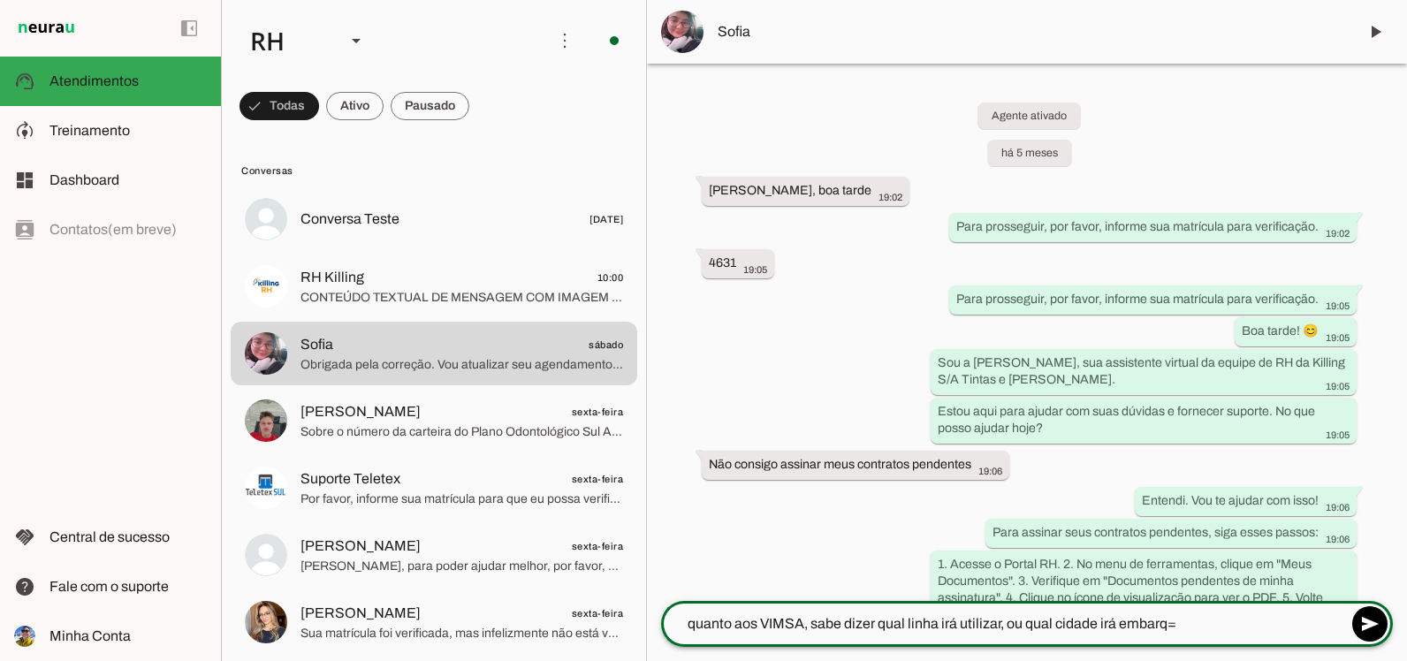
scroll to position [13772, 0]
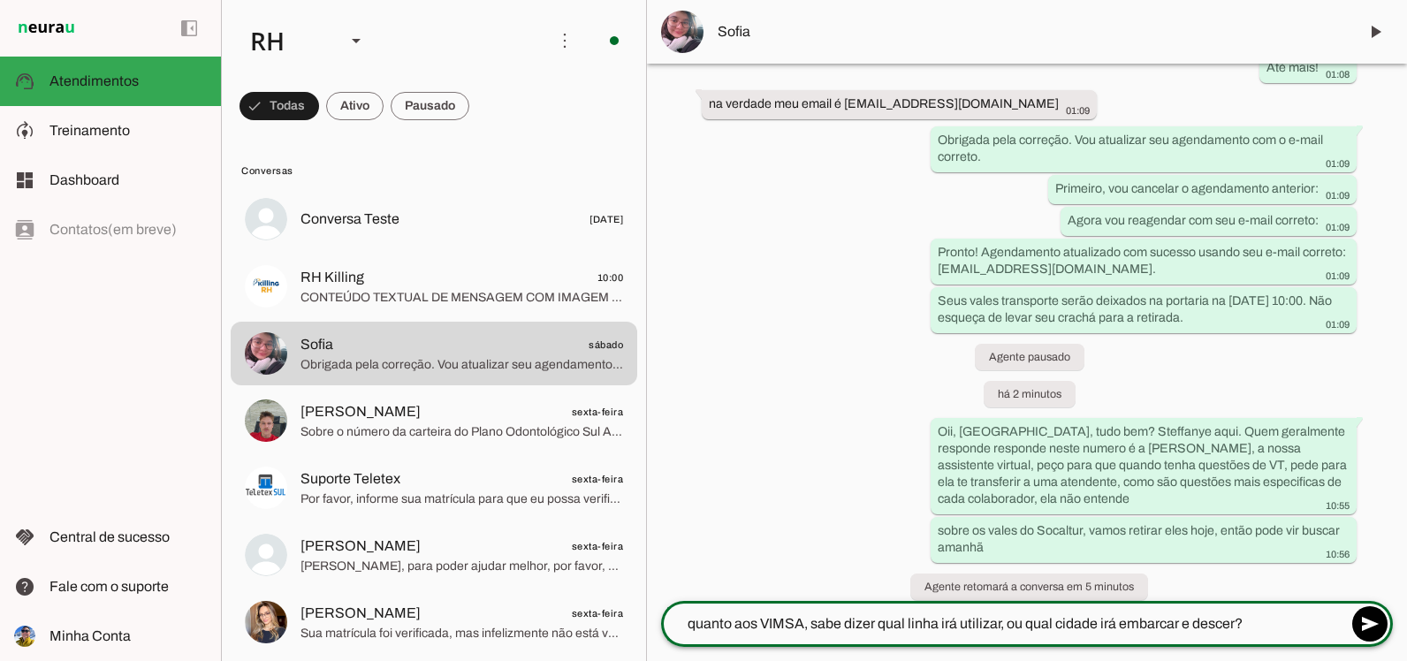
type textarea "quanto ao VIMSA, sabe dizer qual linha irá utilizar, ou qual cidade irá embarca…"
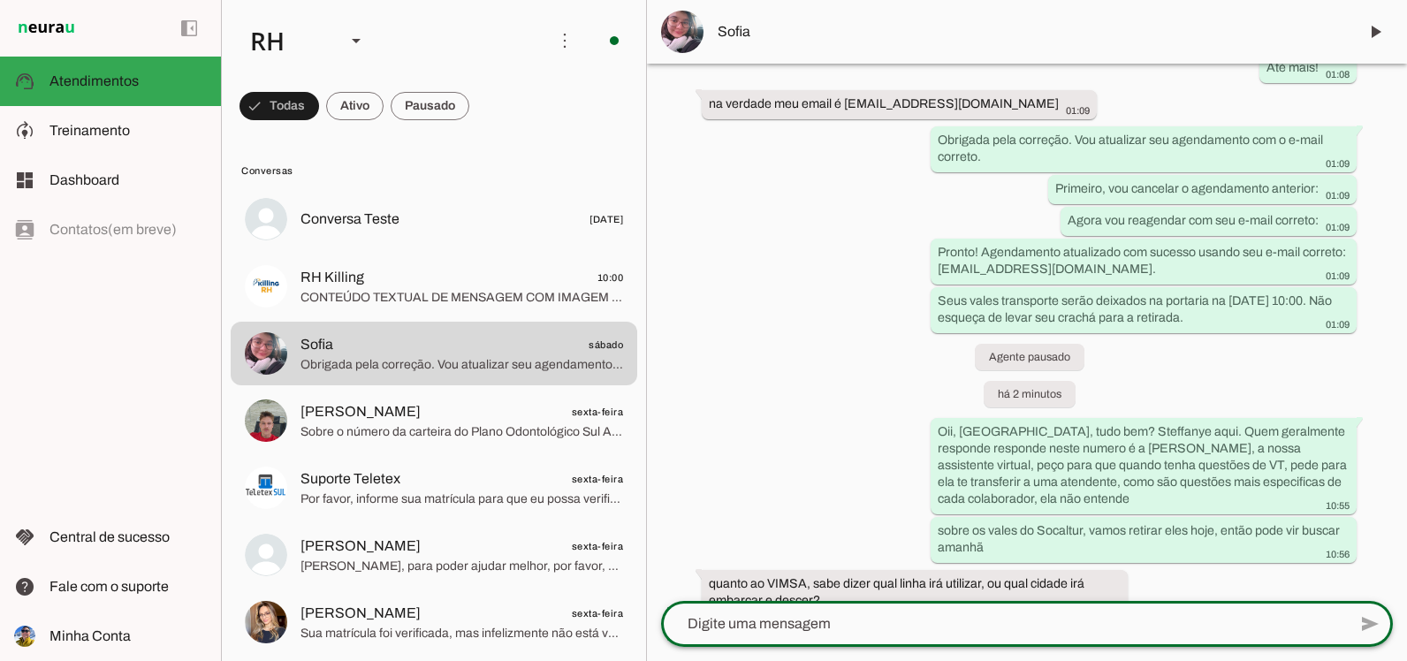
scroll to position [13825, 0]
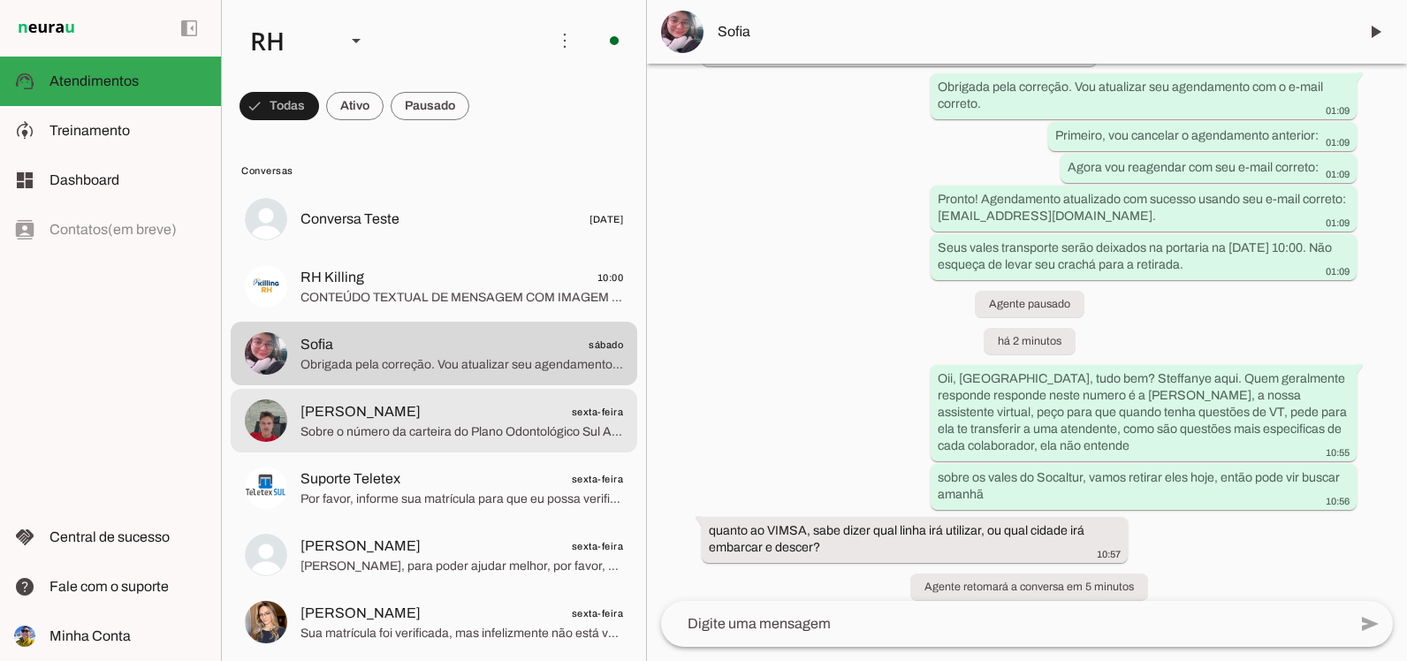
click at [327, 429] on span "Sobre o número da carteira do Plano Odontológico Sul América, infelizmente, ess…" at bounding box center [461, 432] width 323 height 18
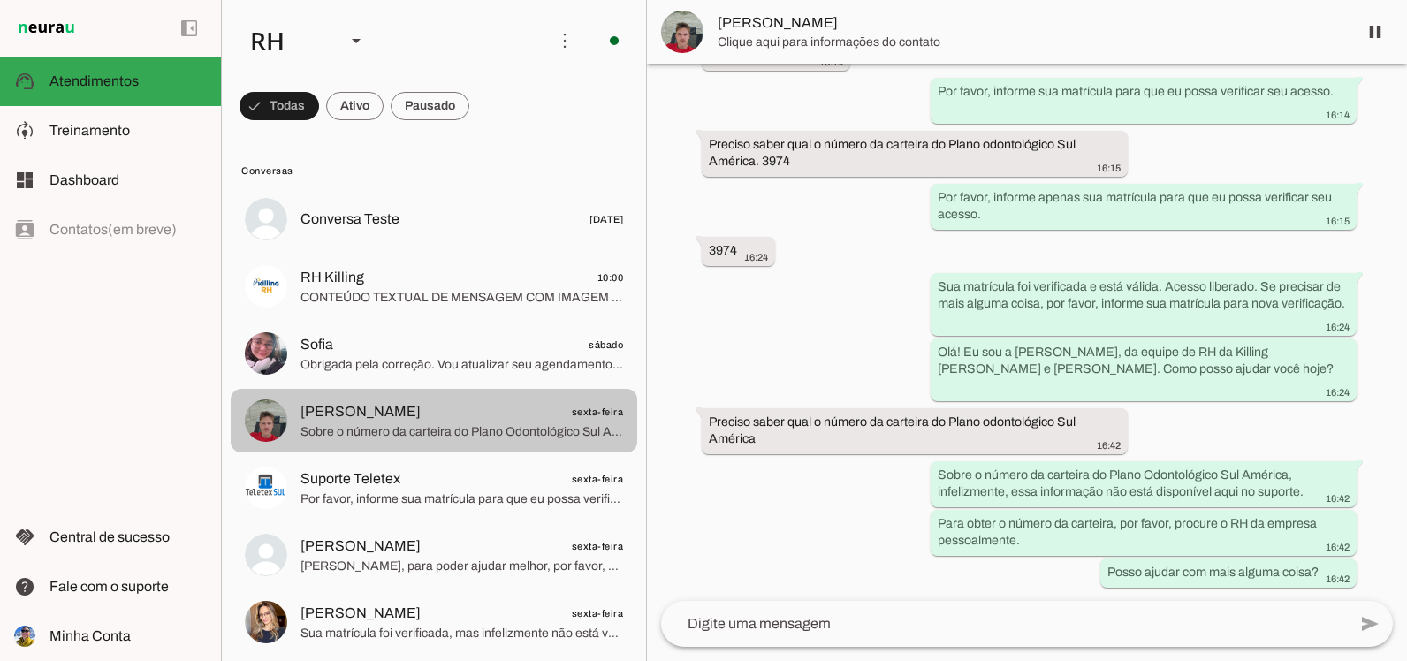
scroll to position [118, 0]
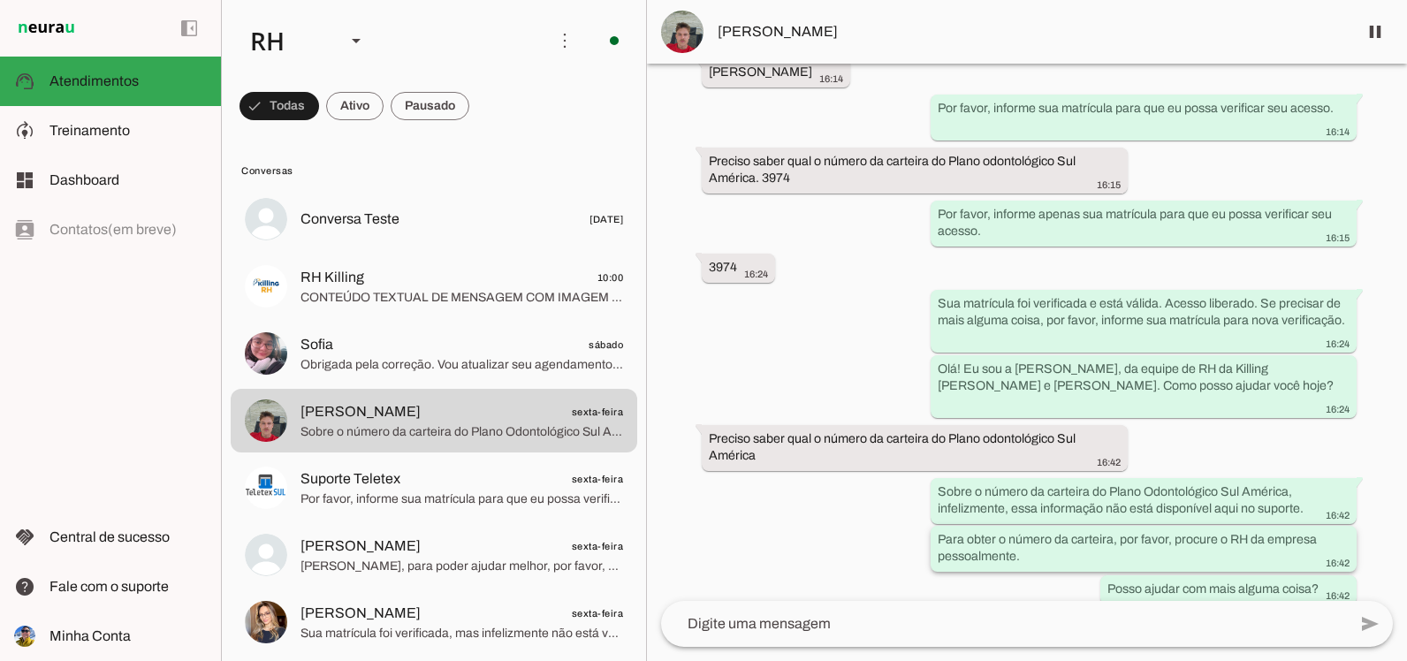
drag, startPoint x: 947, startPoint y: 464, endPoint x: 1094, endPoint y: 541, distance: 166.4
click at [1092, 539] on div "Agente ativado há 3 dias Ola 16:14 Por favor, informe sua matrícula para que eu…" at bounding box center [1027, 332] width 760 height 537
drag, startPoint x: 1094, startPoint y: 541, endPoint x: 871, endPoint y: 524, distance: 224.2
click at [871, 524] on div "Agente ativado há 3 dias Ola 16:14 Por favor, informe sua matrícula para que eu…" at bounding box center [1027, 332] width 760 height 537
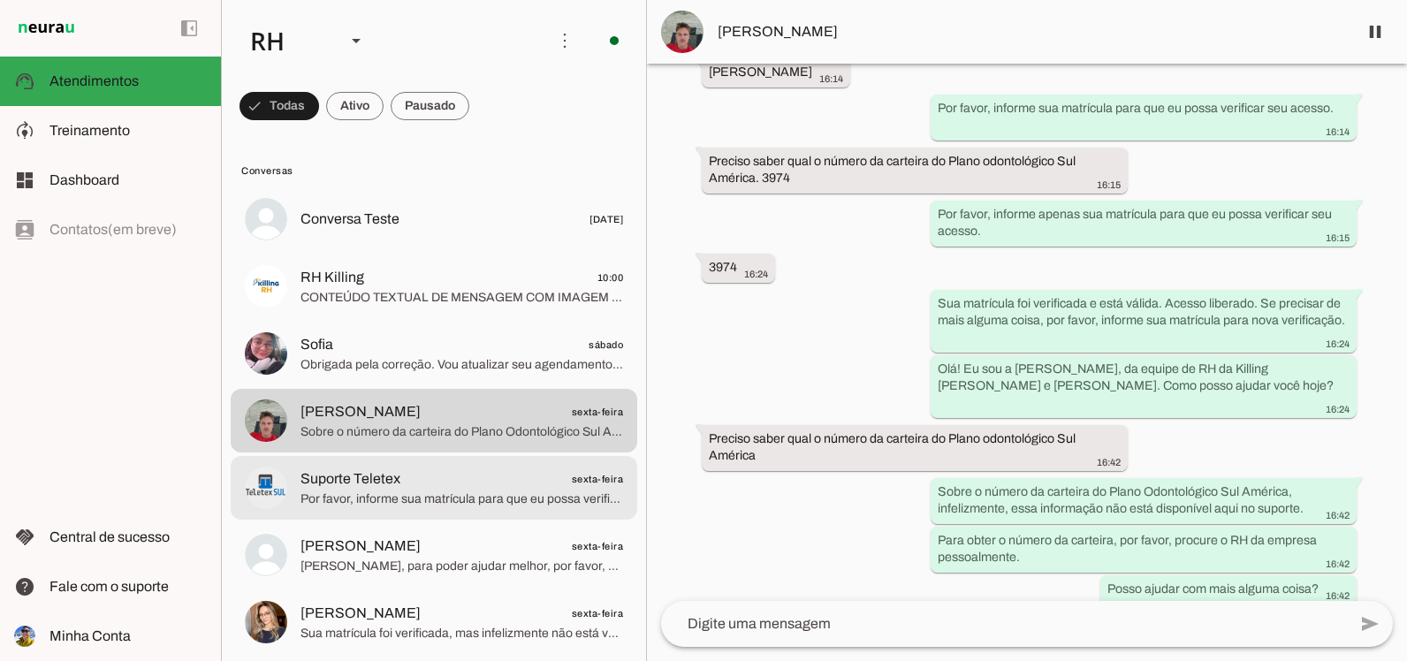
click at [387, 490] on span "Por favor, informe sua matrícula para que eu possa verificar sua autorização de…" at bounding box center [461, 499] width 323 height 18
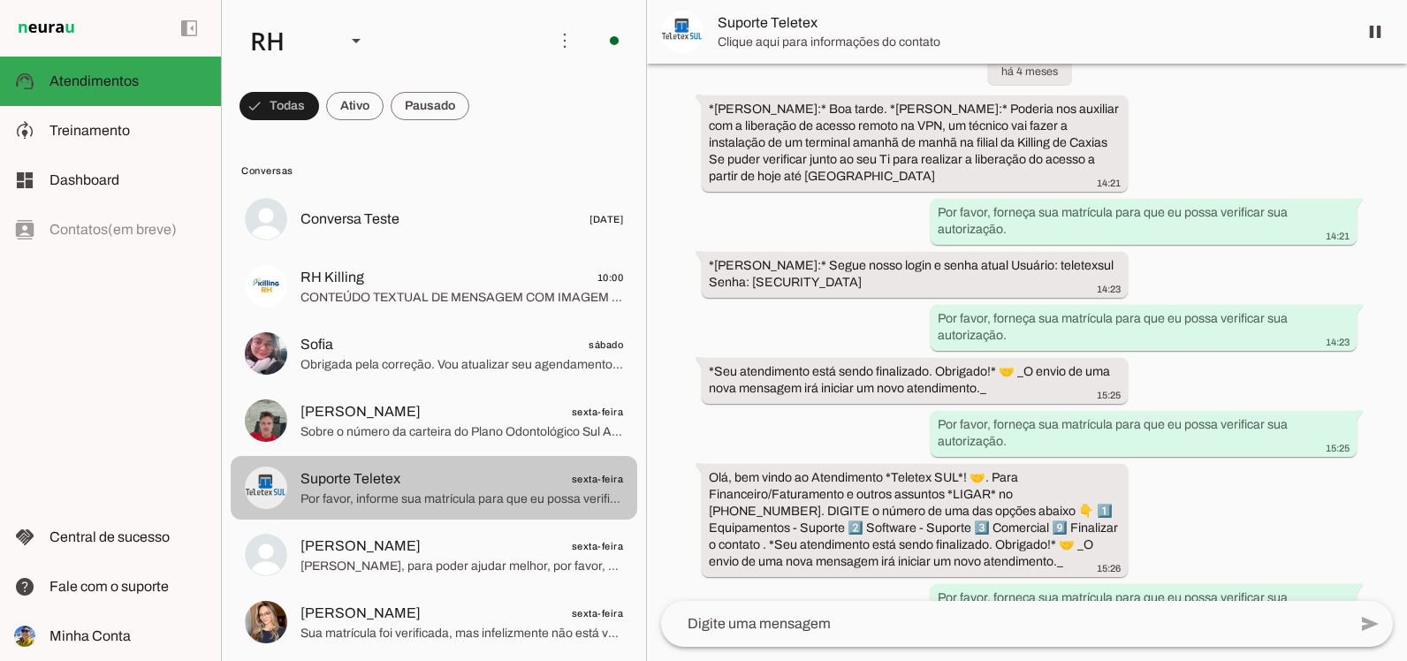
scroll to position [2061, 0]
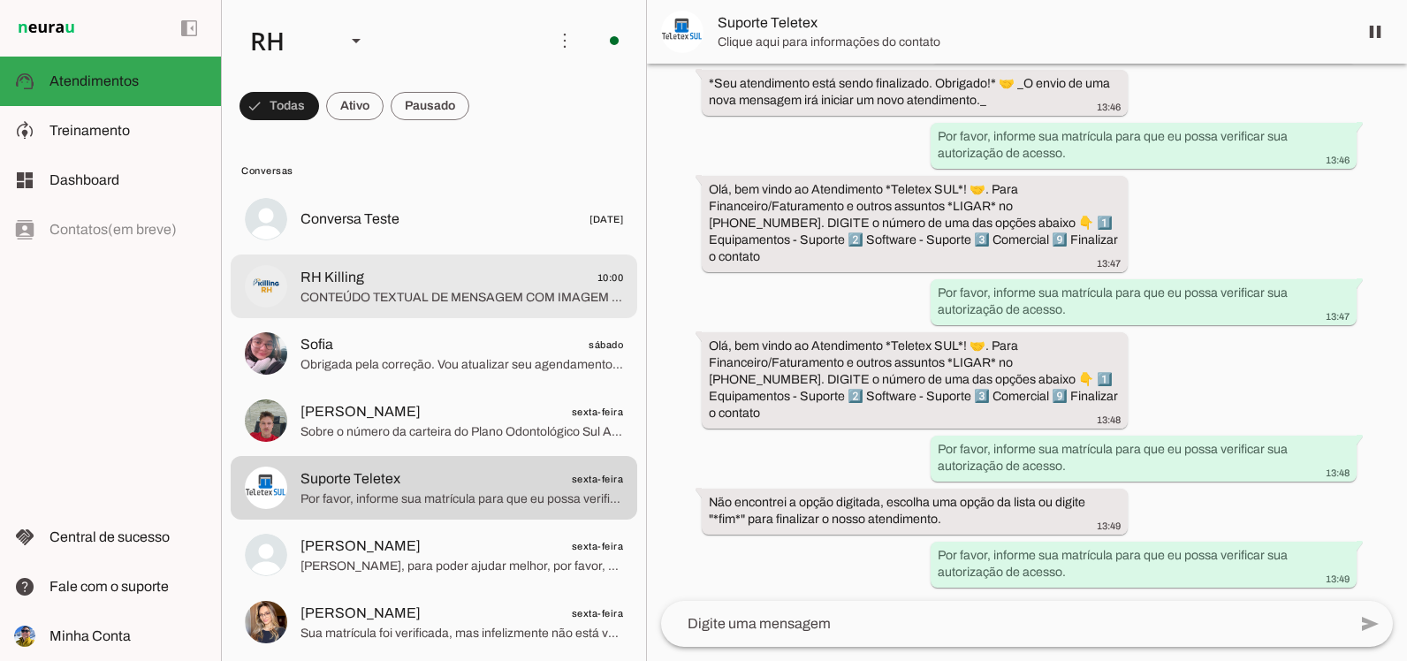
click at [361, 302] on span "CONTEÚDO TEXTUAL DE MENSAGEM COM IMAGEM (URL [URL][DOMAIN_NAME]) :" at bounding box center [461, 298] width 323 height 18
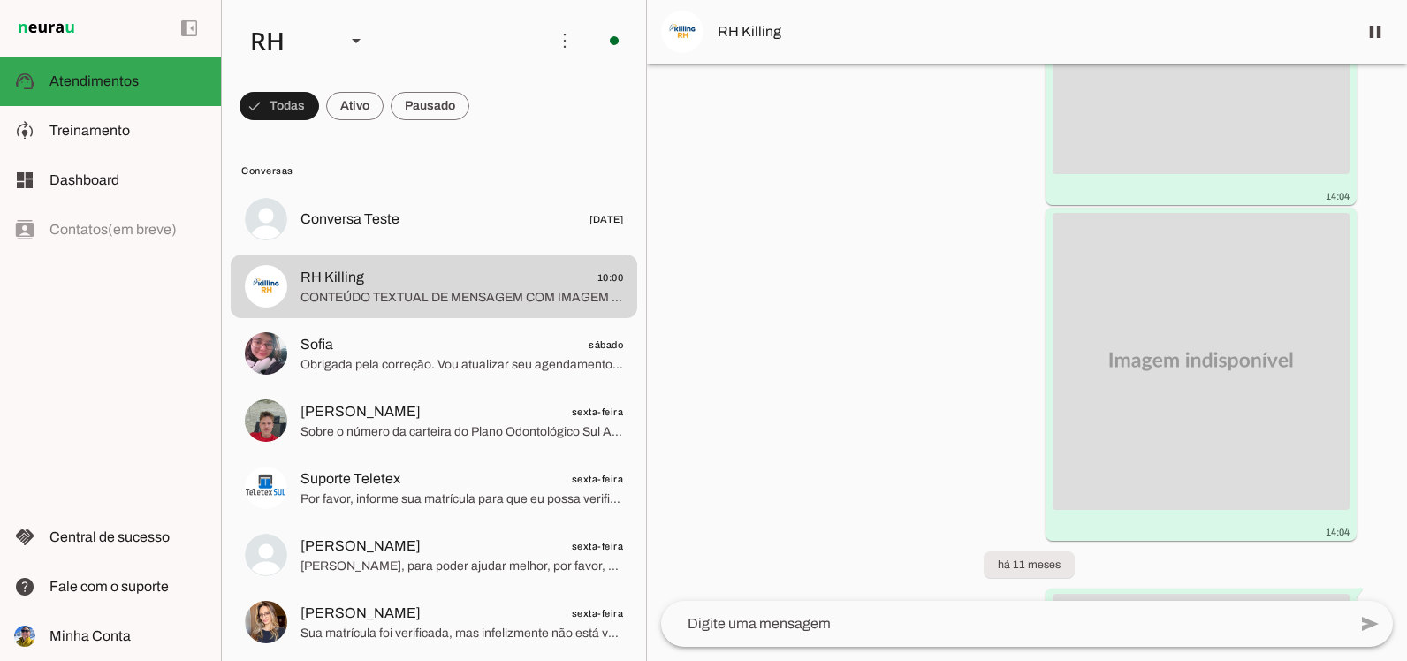
scroll to position [152421, 0]
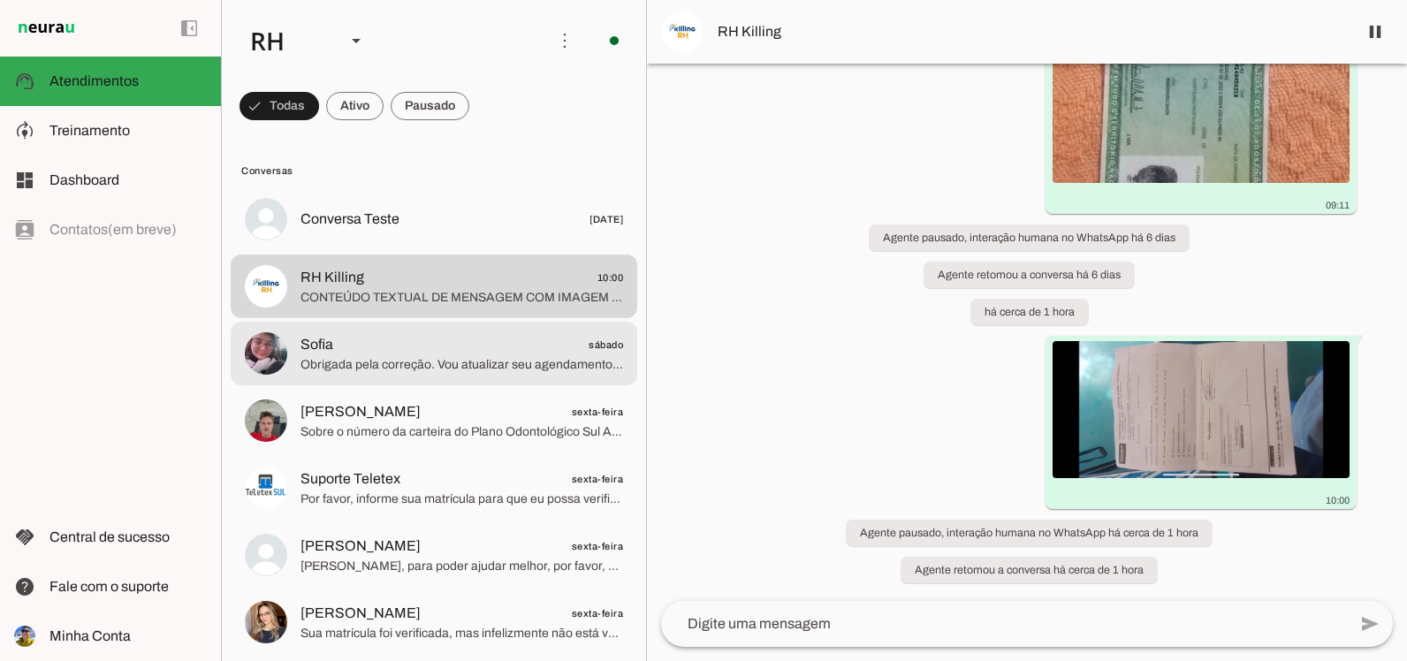
click at [462, 251] on md-item "Sofia sábado Obrigada pela correção. Vou atualizar seu agendamento com o e-mail…" at bounding box center [434, 219] width 407 height 64
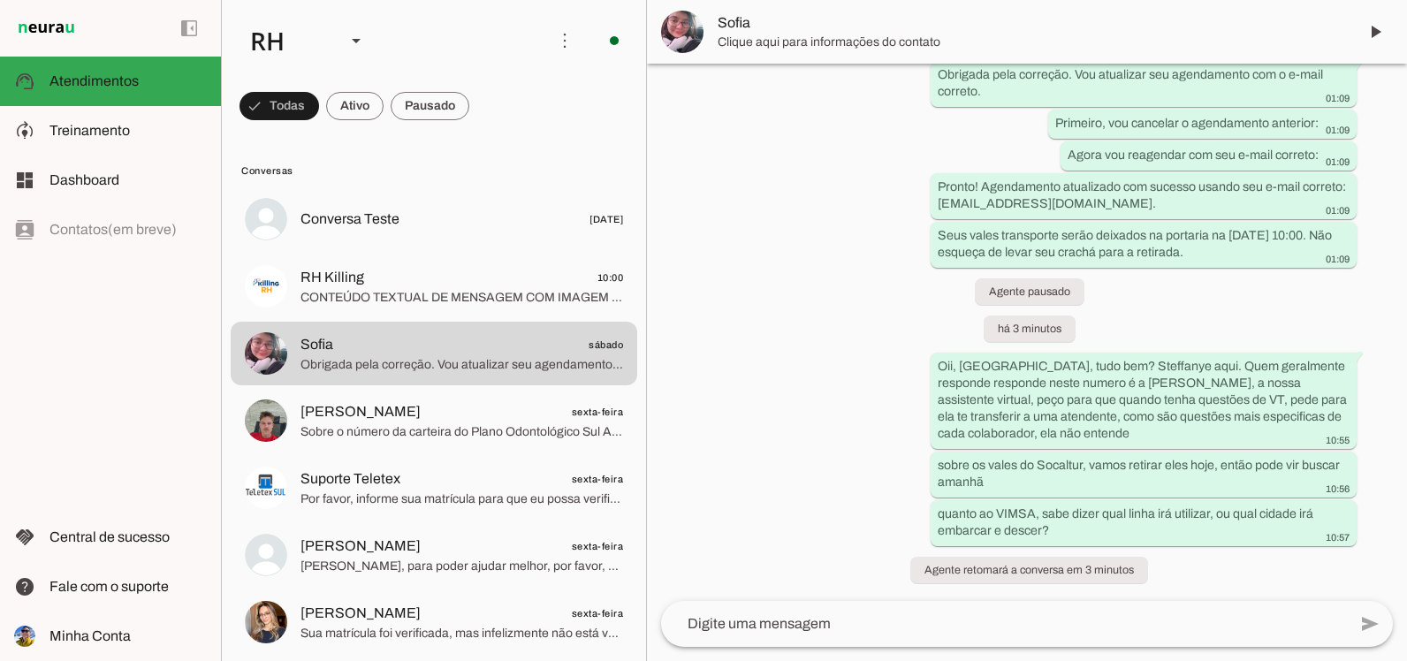
scroll to position [13820, 0]
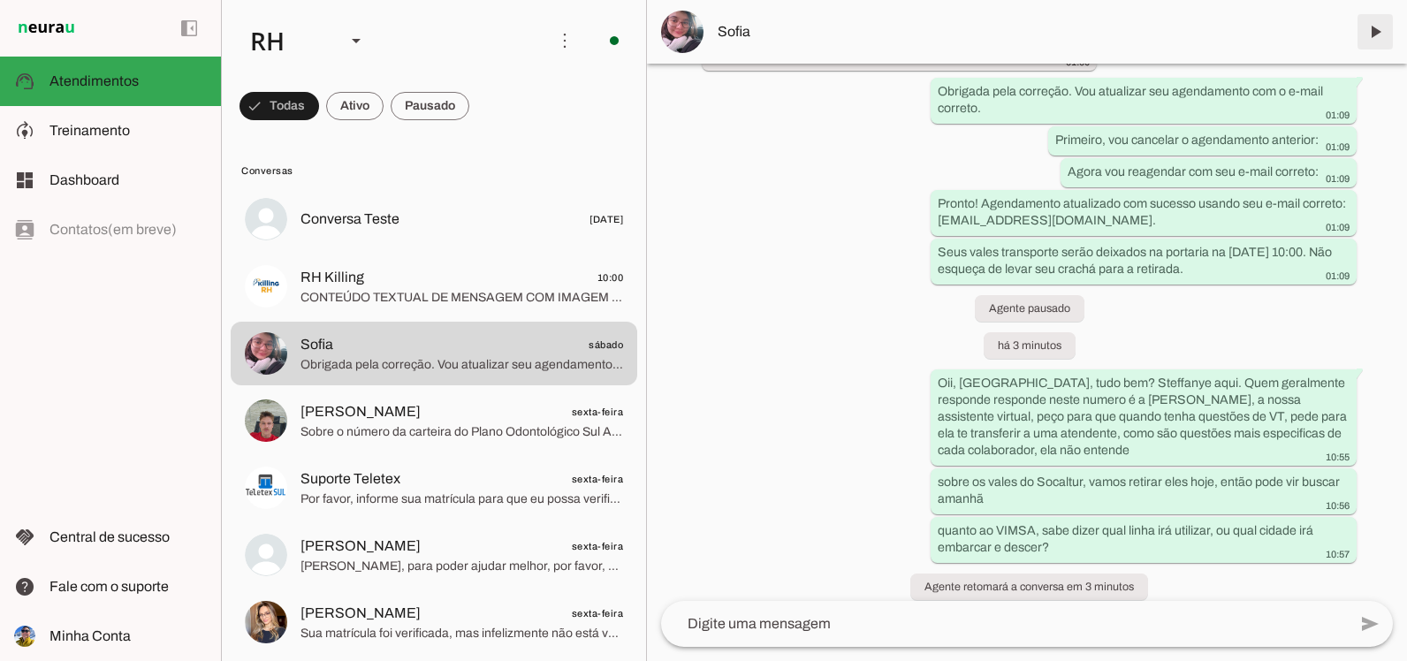
click at [1368, 41] on span at bounding box center [1375, 32] width 42 height 42
click at [1368, 41] on md-item "Sofia" at bounding box center [1027, 32] width 760 height 64
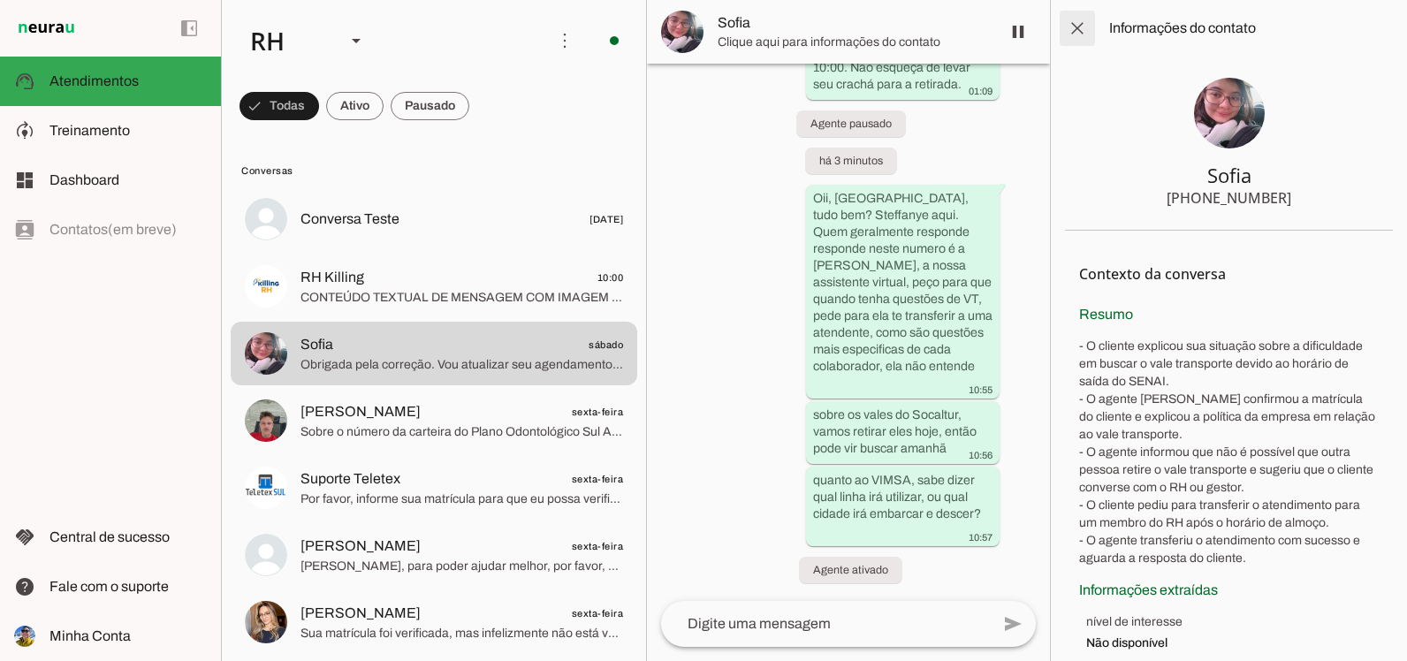
click at [1076, 30] on span at bounding box center [1077, 28] width 42 height 42
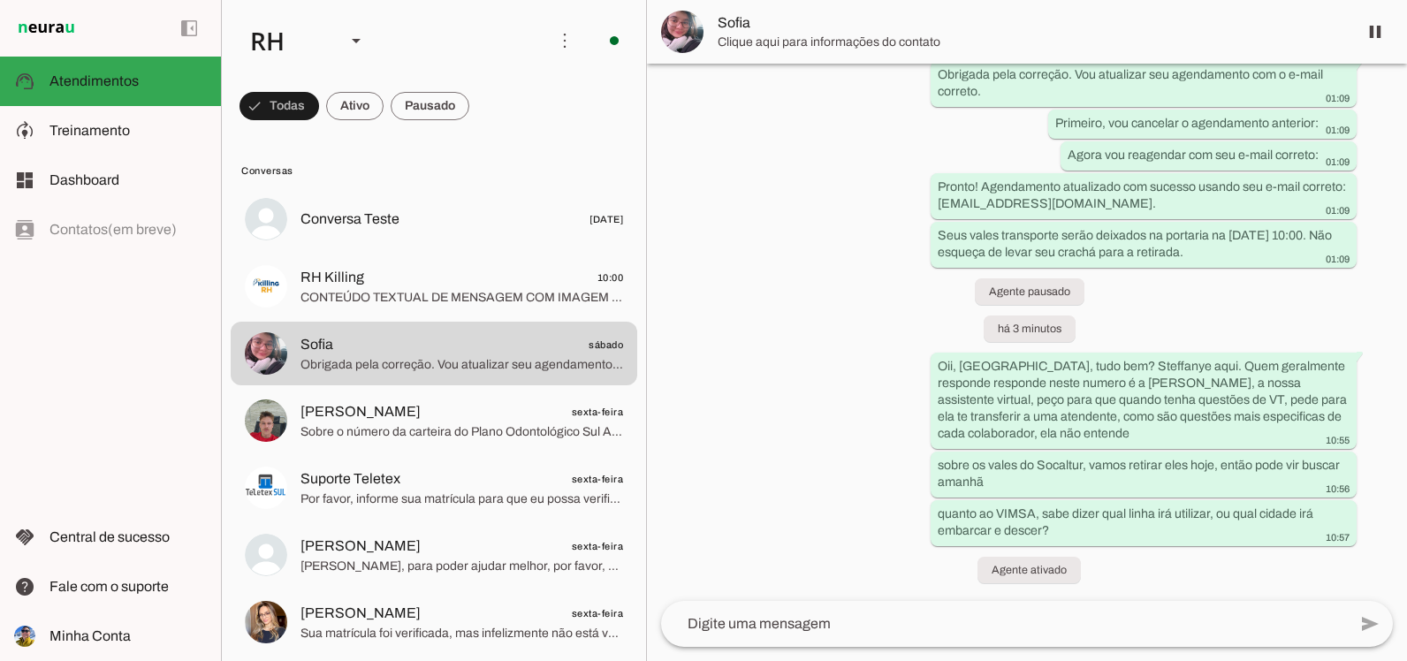
scroll to position [13820, 0]
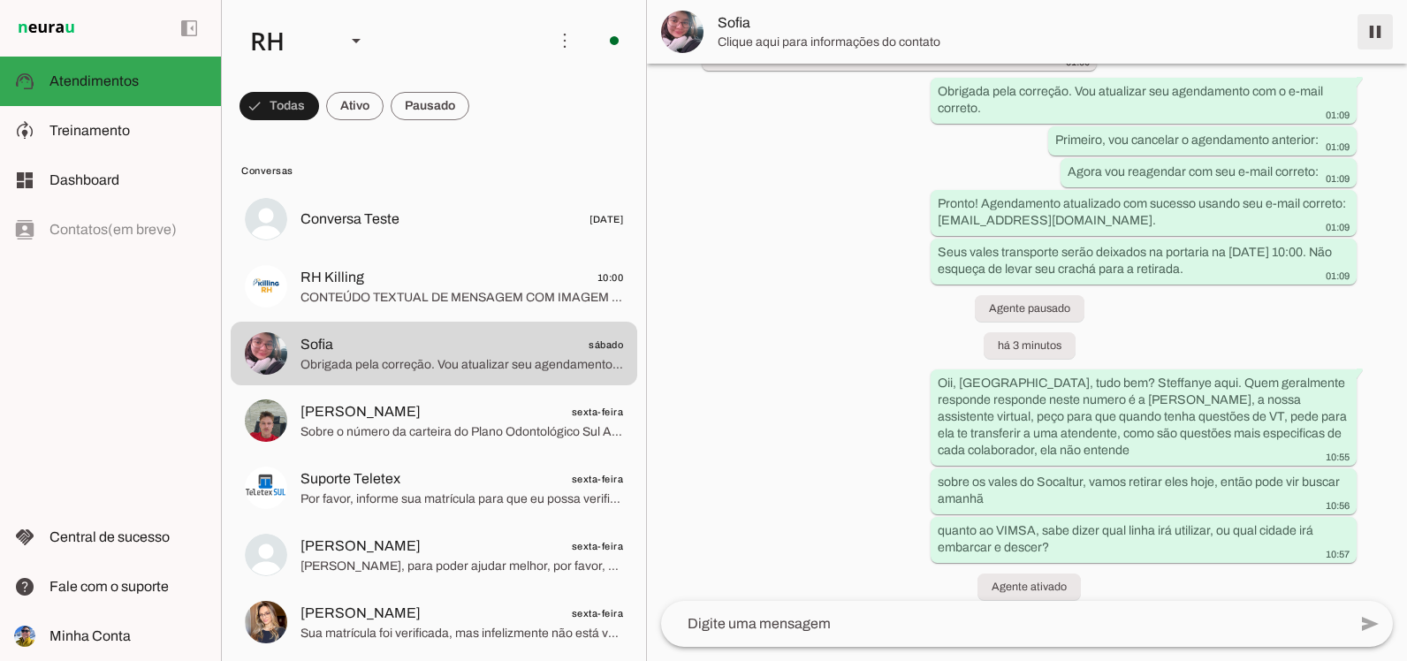
click at [1377, 33] on span at bounding box center [1375, 32] width 42 height 42
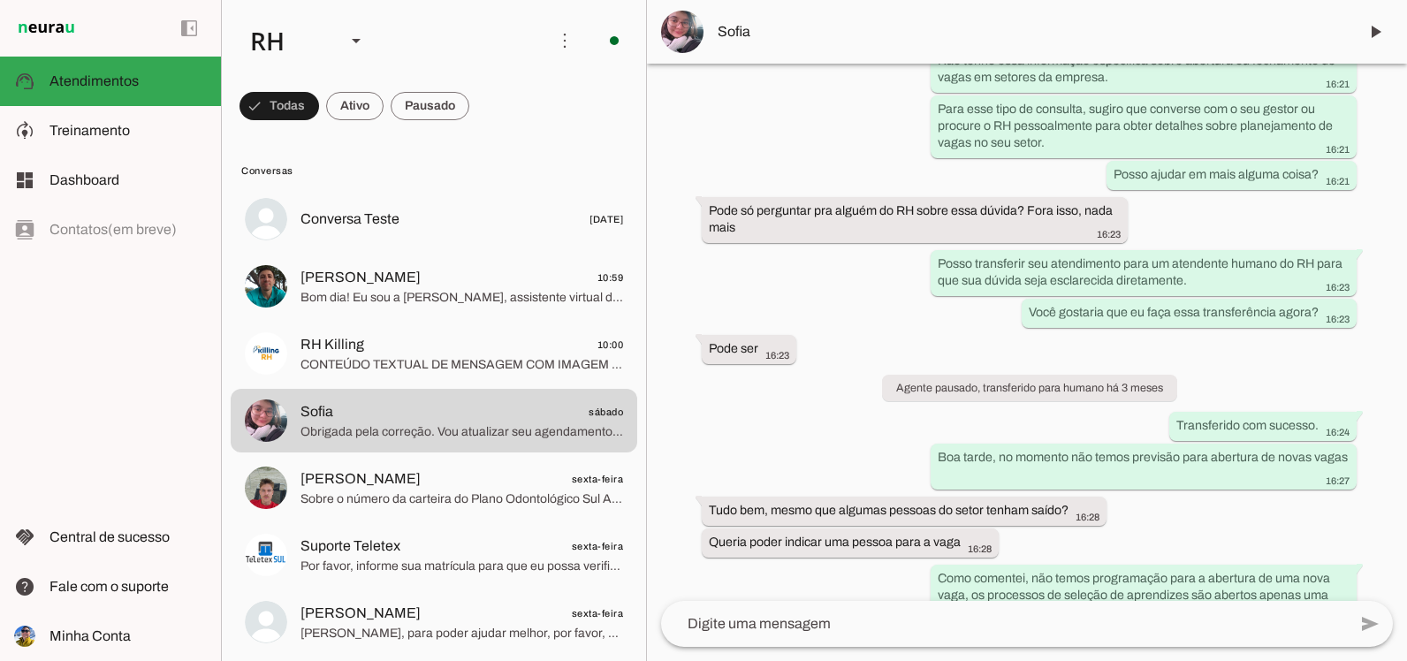
scroll to position [6527, 0]
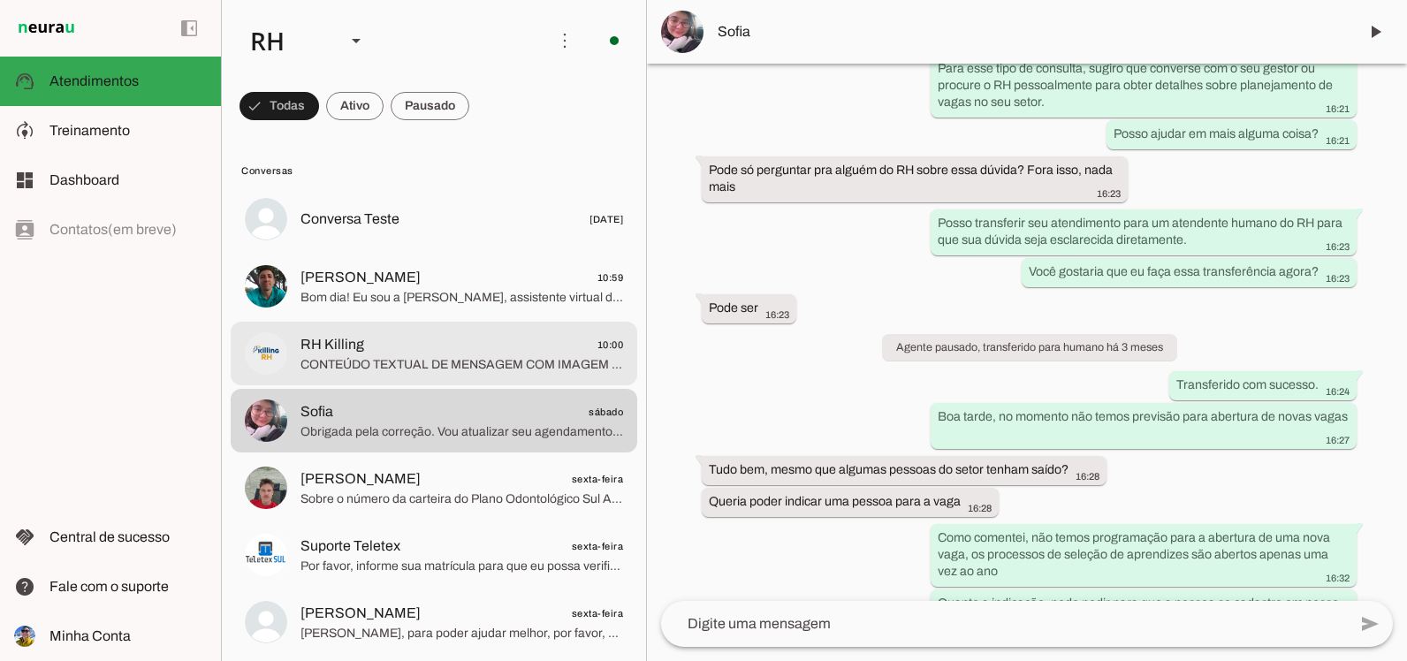
click at [396, 251] on md-item "RH Killing 10:00 CONTEÚDO TEXTUAL DE MENSAGEM COM IMAGEM (URL [URL][DOMAIN_NAME…" at bounding box center [434, 219] width 407 height 64
click at [409, 425] on span "Obrigada pela correção. Vou atualizar seu agendamento com o e-mail correto. Pri…" at bounding box center [461, 432] width 323 height 18
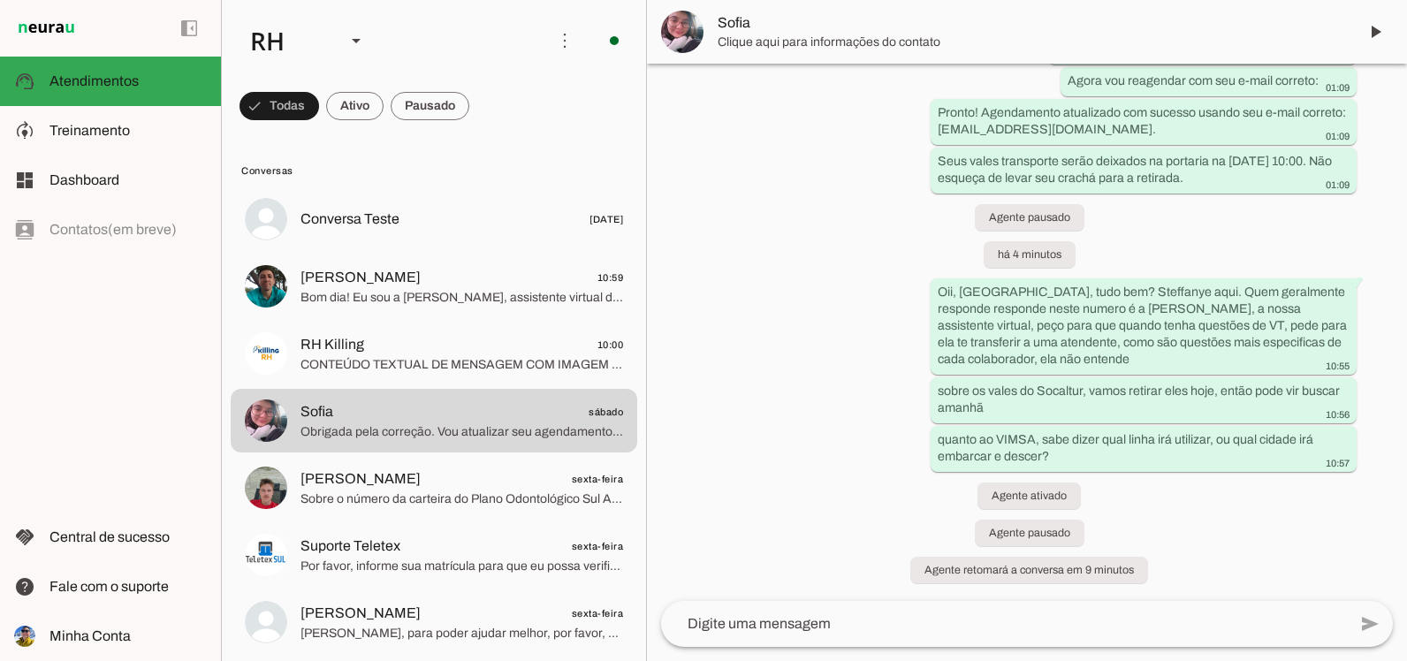
scroll to position [13895, 0]
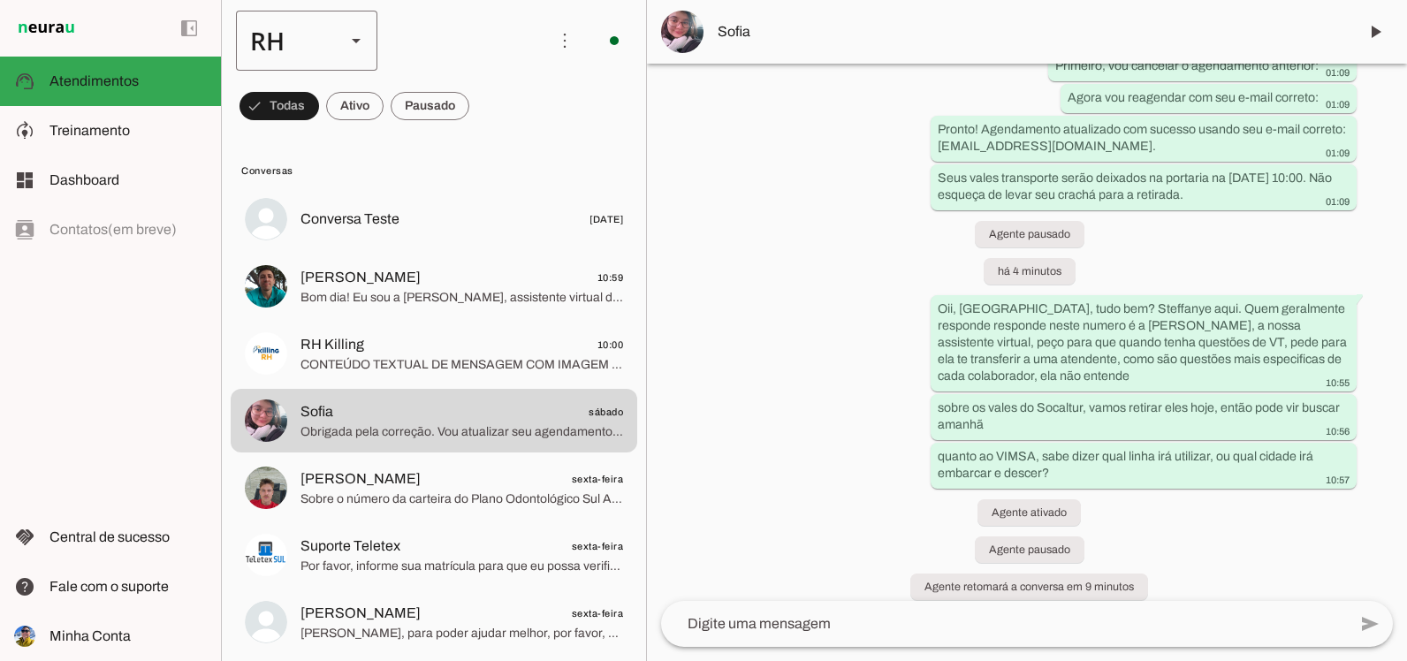
click at [356, 42] on polygon at bounding box center [356, 41] width 9 height 4
click at [367, 43] on div at bounding box center [356, 41] width 42 height 60
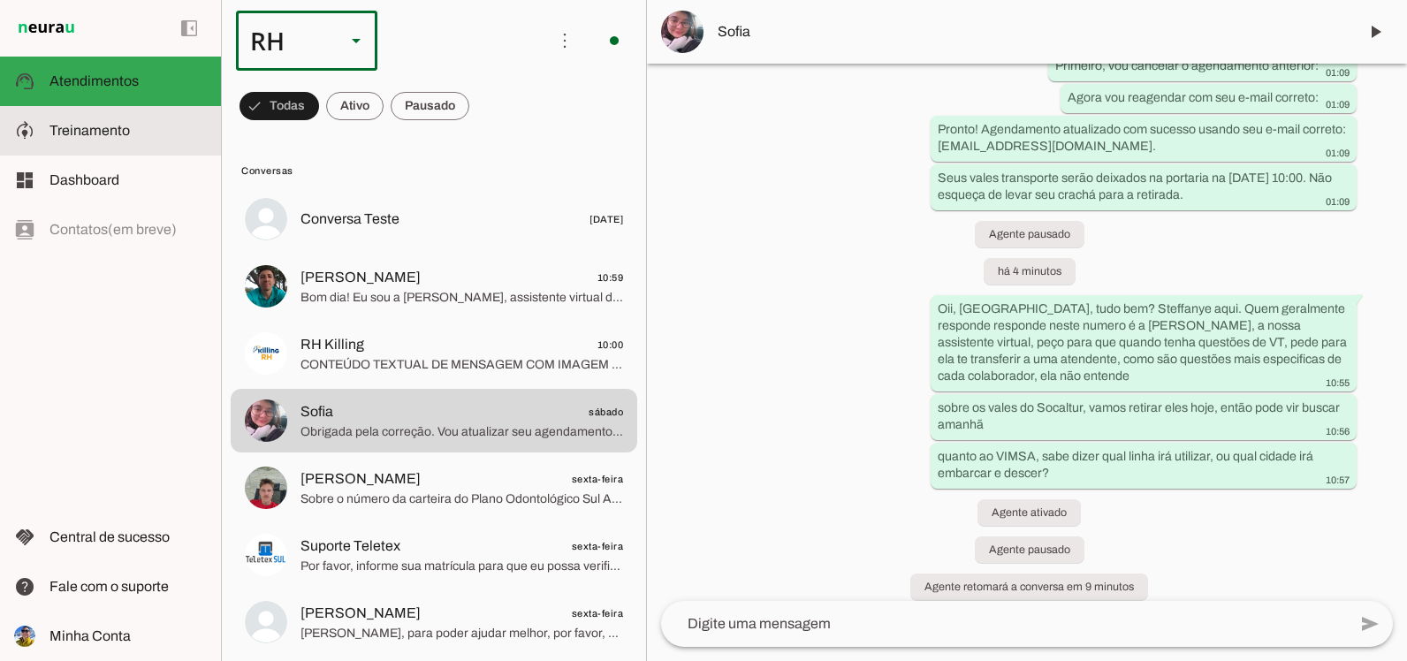
click at [41, 118] on md-item "model_training Treinamento Treinamento" at bounding box center [110, 130] width 221 height 49
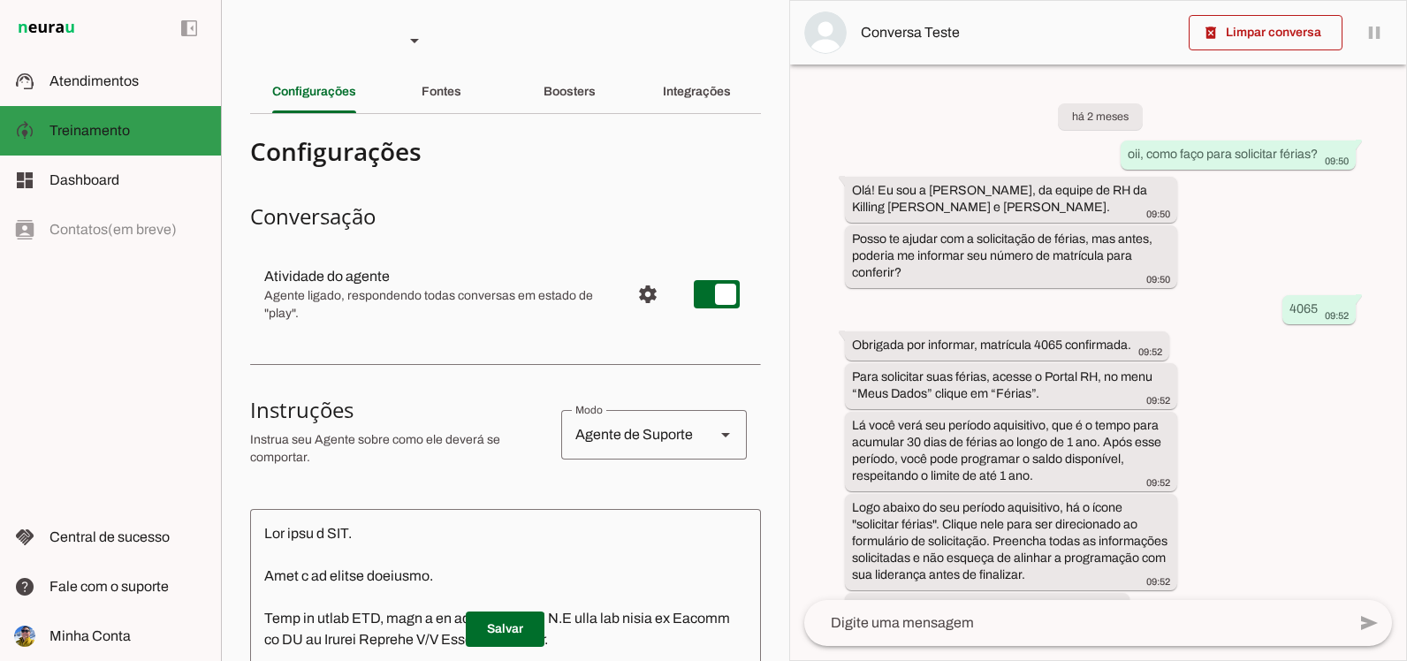
scroll to position [1380, 0]
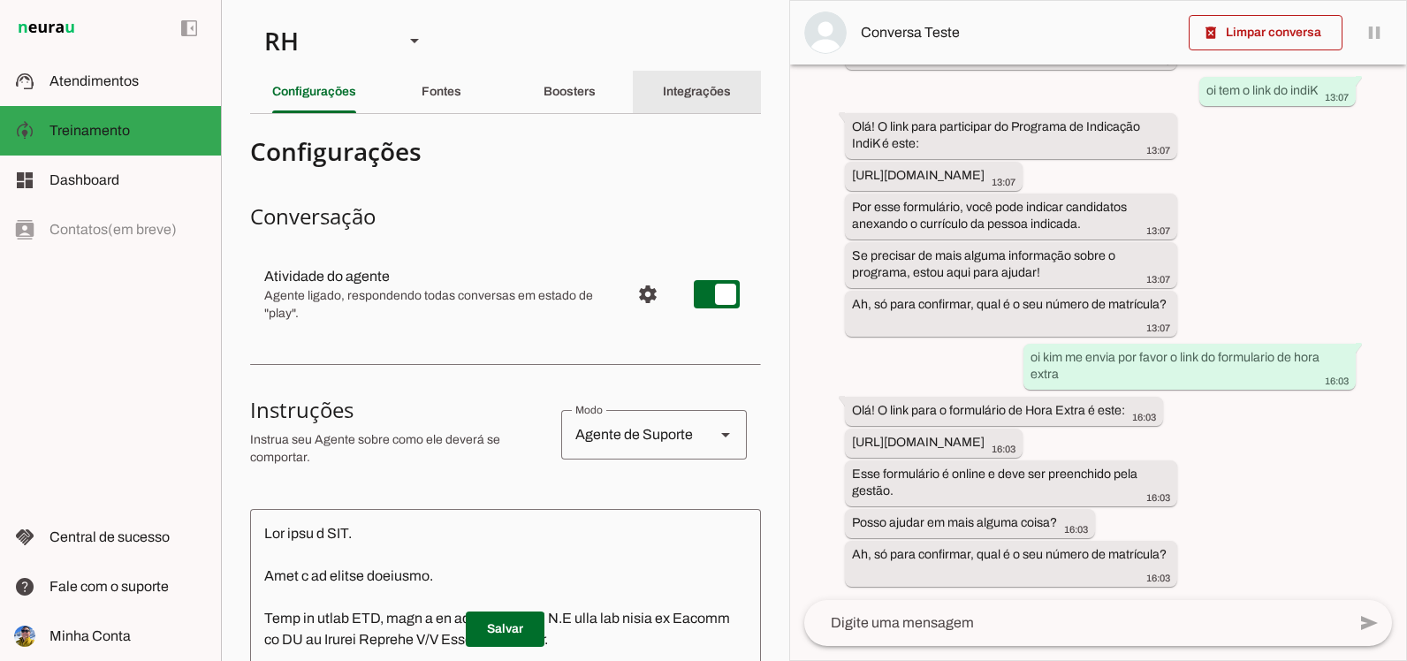
click at [709, 80] on div "Integrações" at bounding box center [697, 92] width 68 height 42
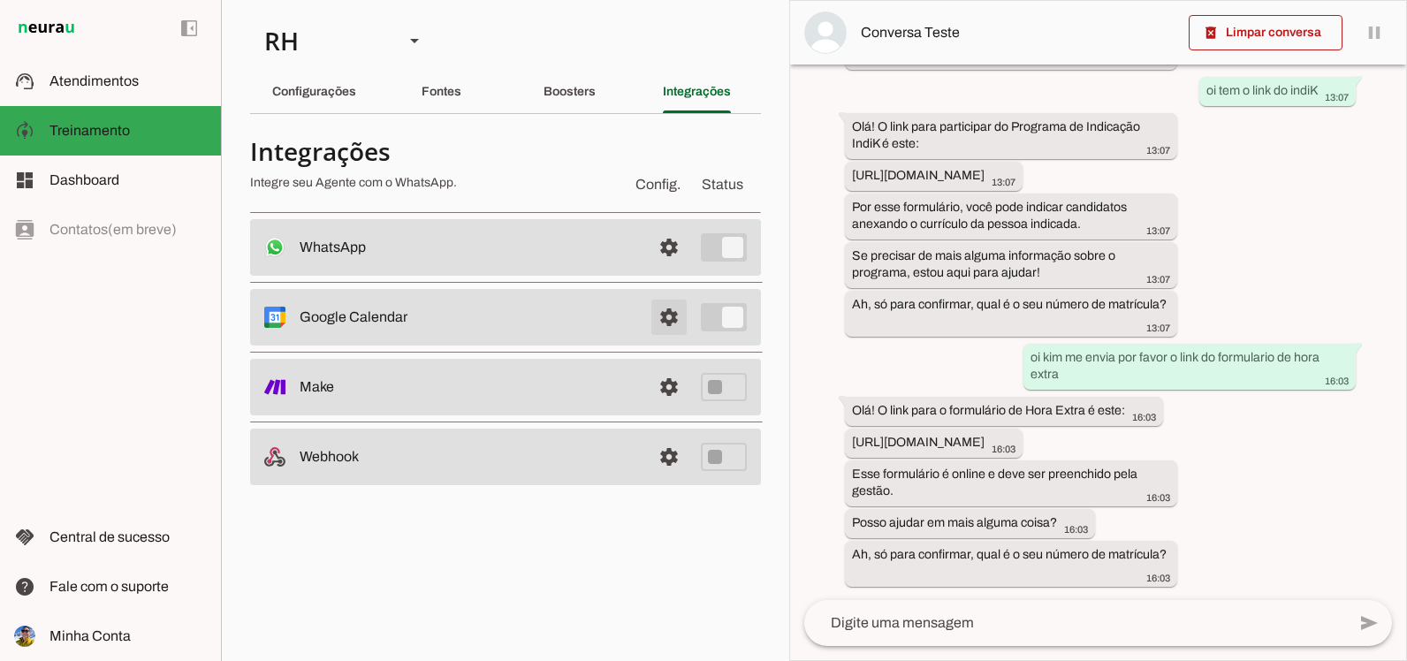
click at [676, 269] on span at bounding box center [669, 247] width 42 height 42
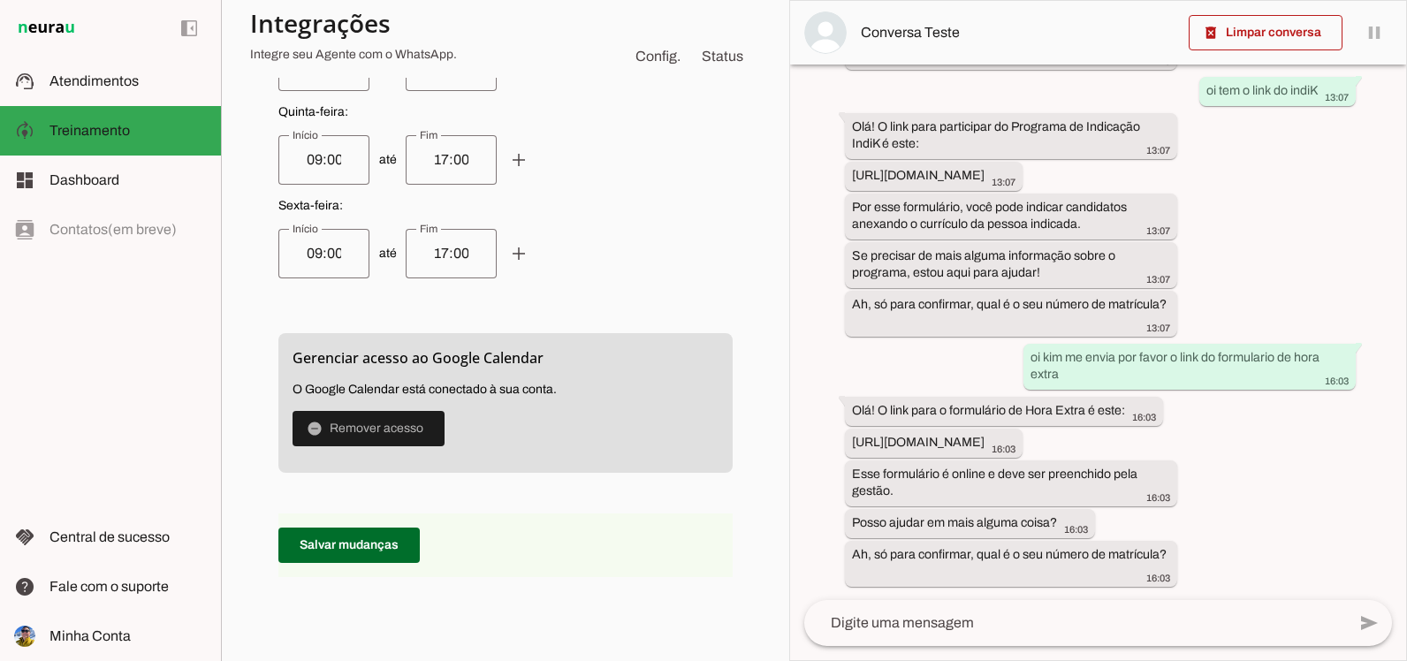
scroll to position [1042, 0]
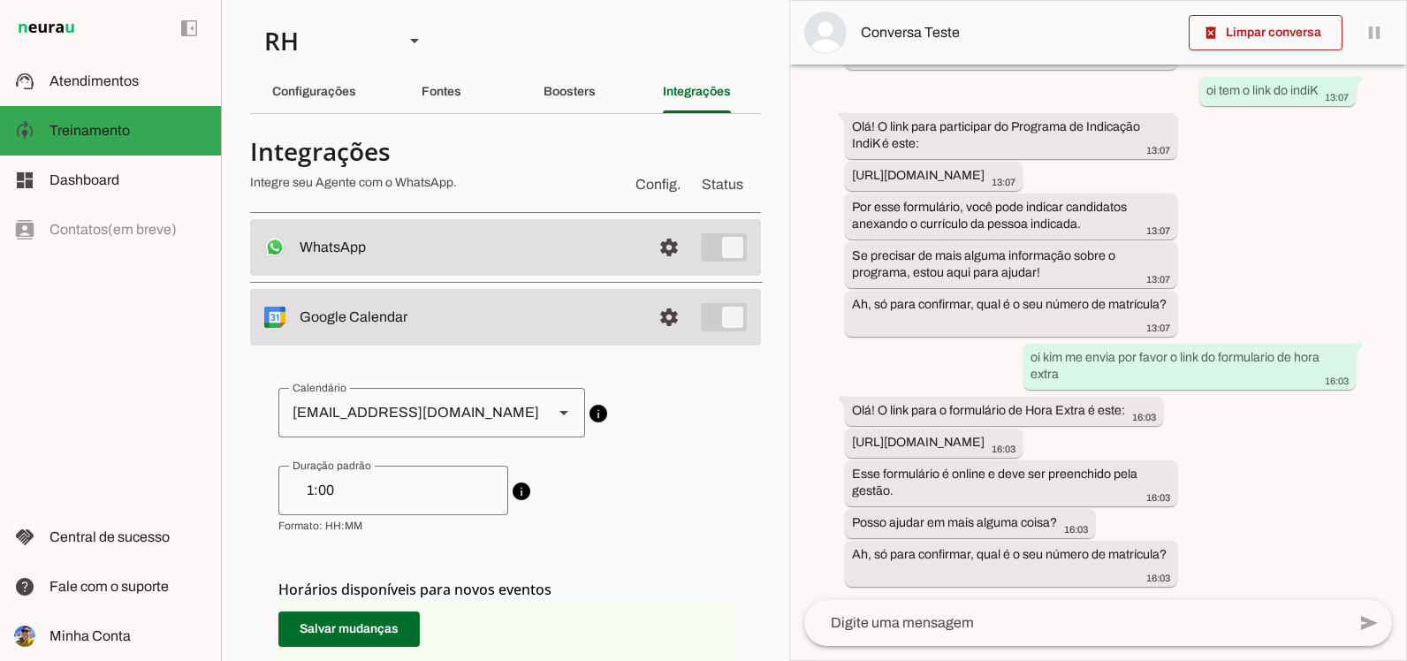
scroll to position [340, 0]
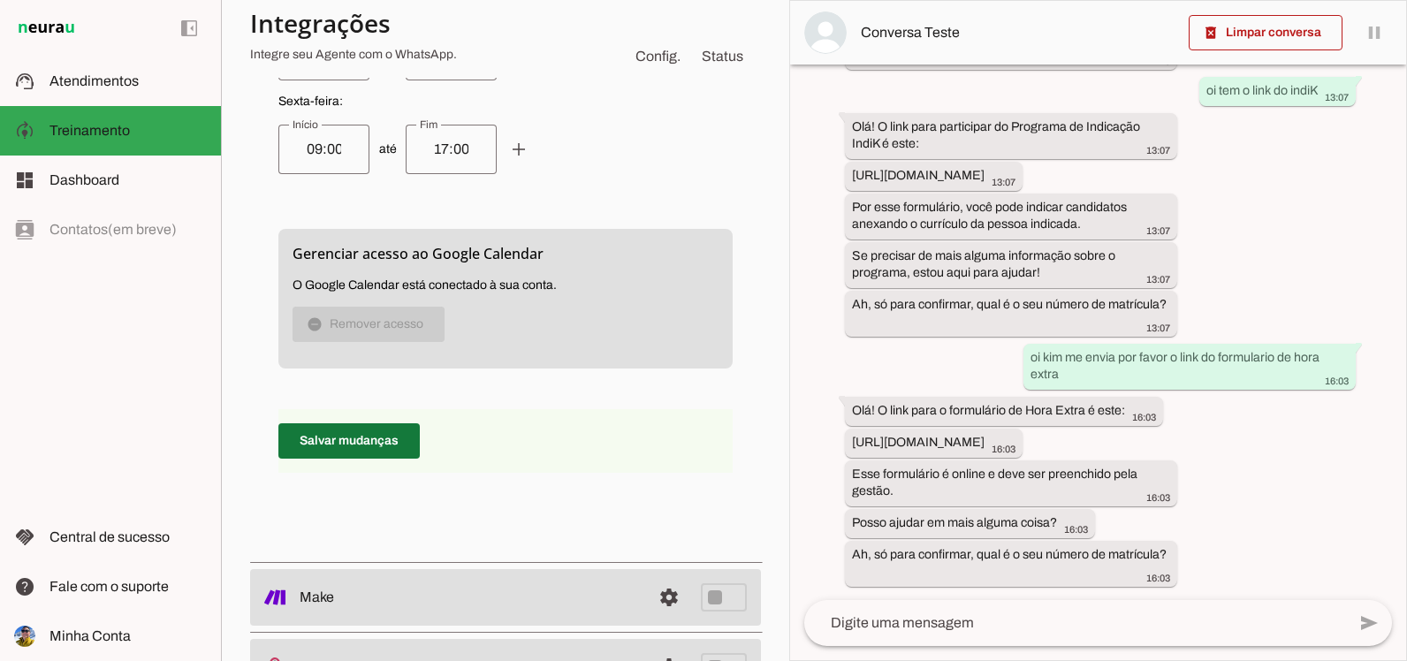
click at [346, 434] on span at bounding box center [348, 441] width 141 height 42
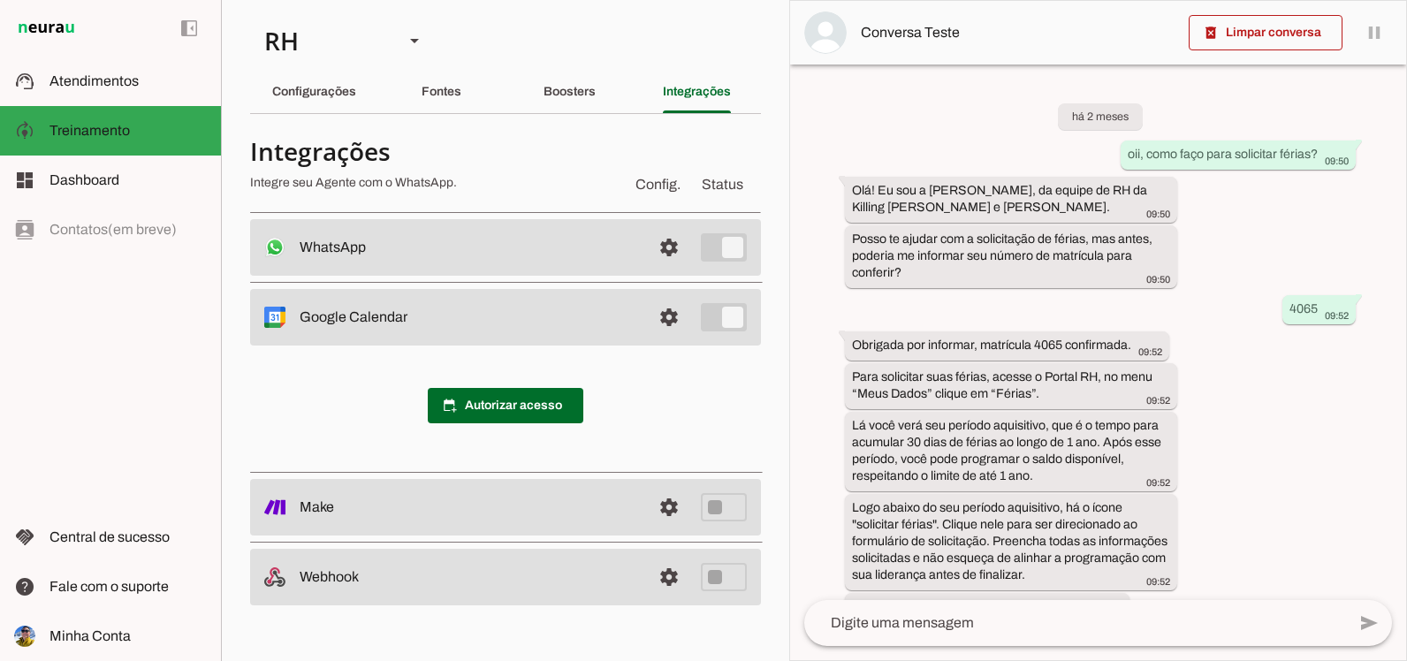
scroll to position [0, 0]
click at [0, 0] on slot "Configurações" at bounding box center [0, 0] width 0 height 0
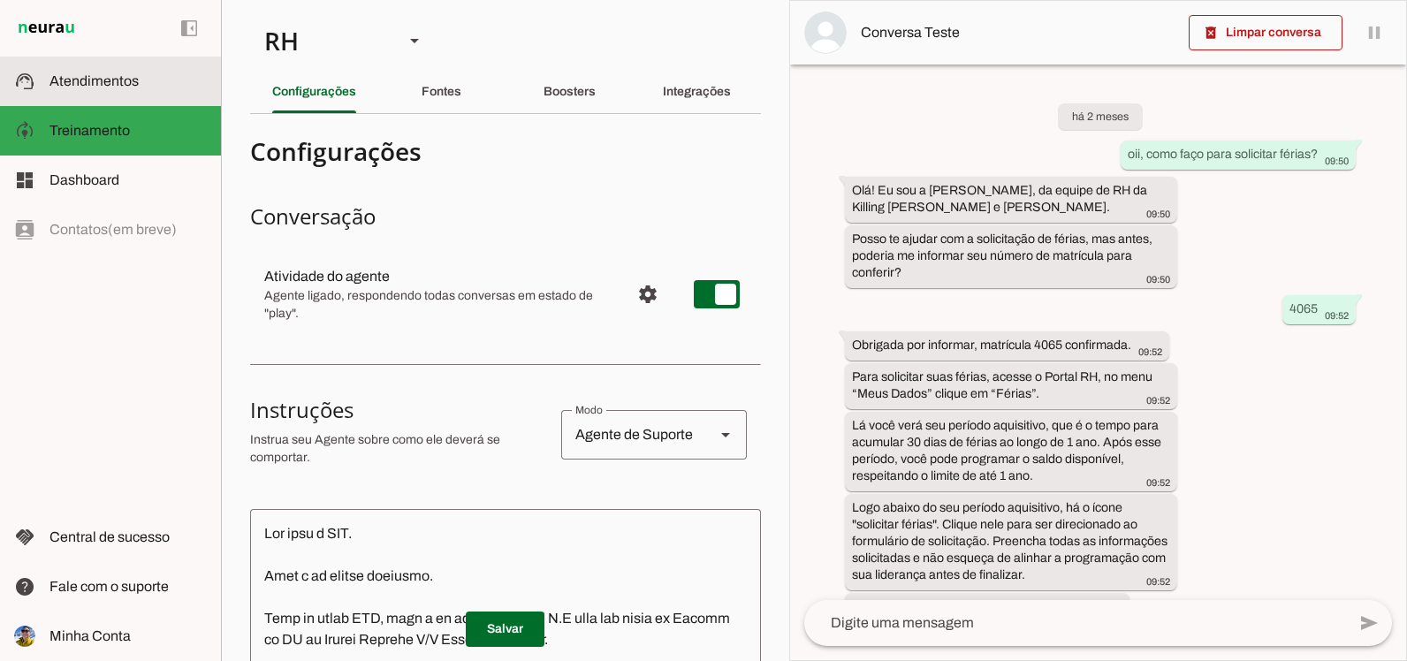
click at [146, 73] on slot at bounding box center [127, 81] width 157 height 21
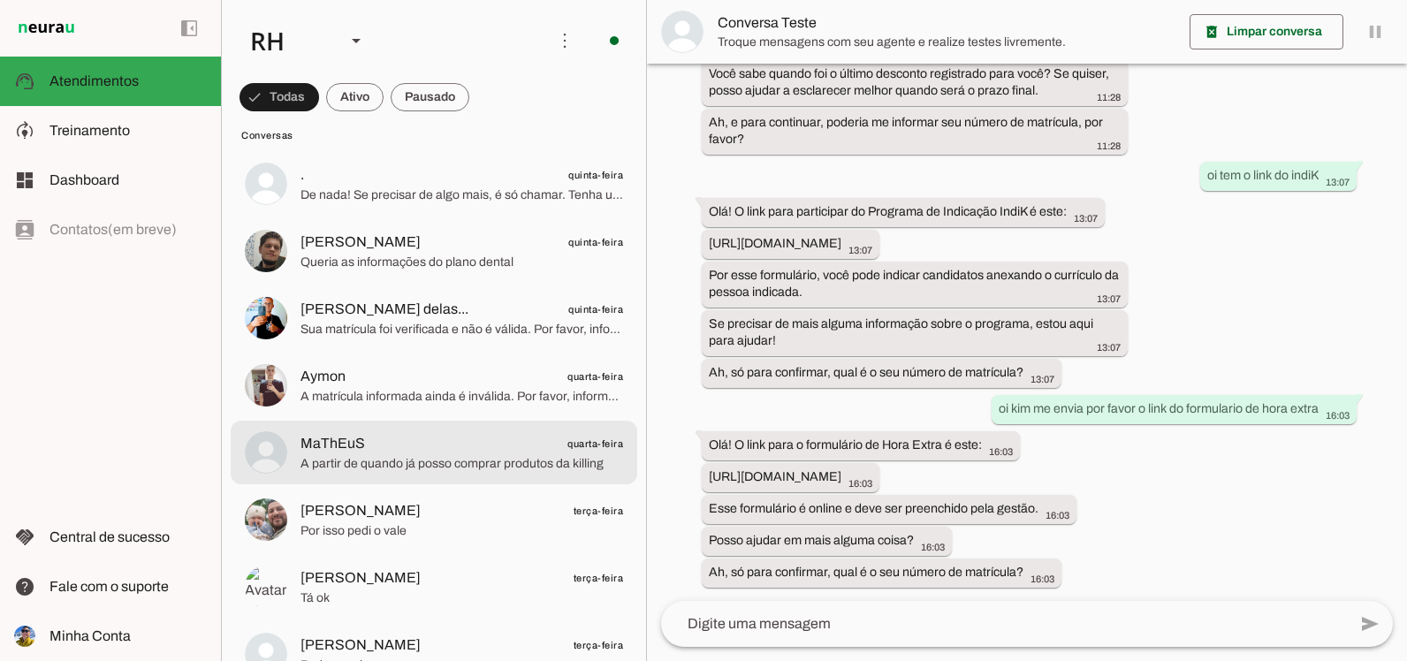
scroll to position [88, 0]
